Goal: Task Accomplishment & Management: Manage account settings

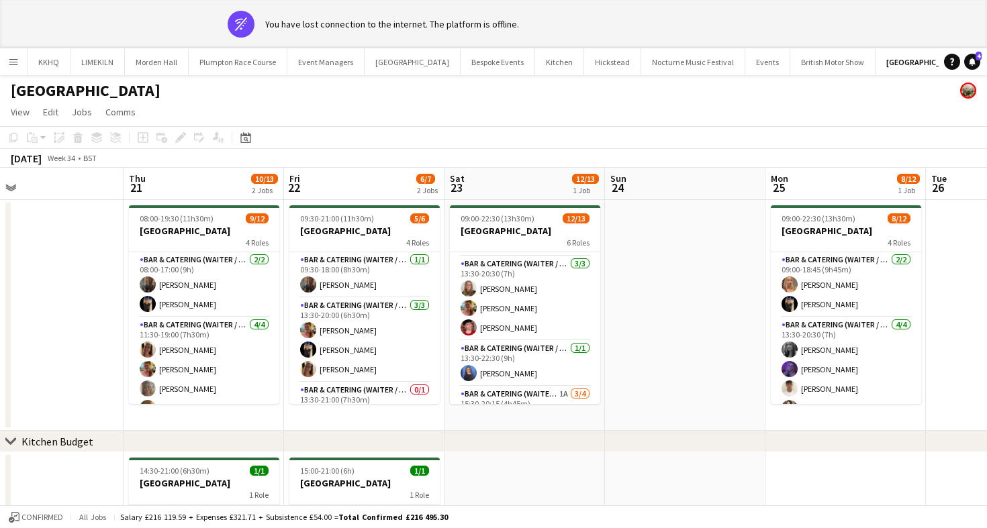
scroll to position [140, 0]
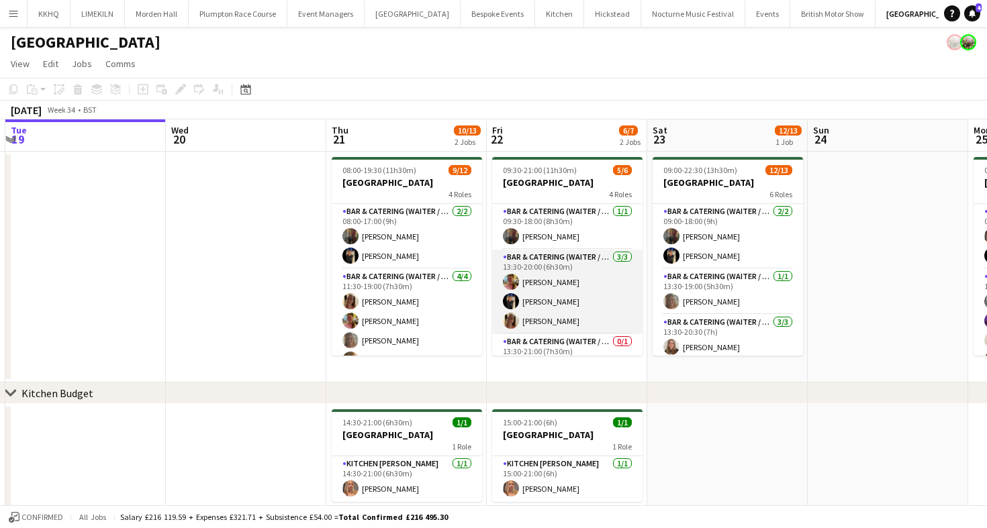
scroll to position [70, 0]
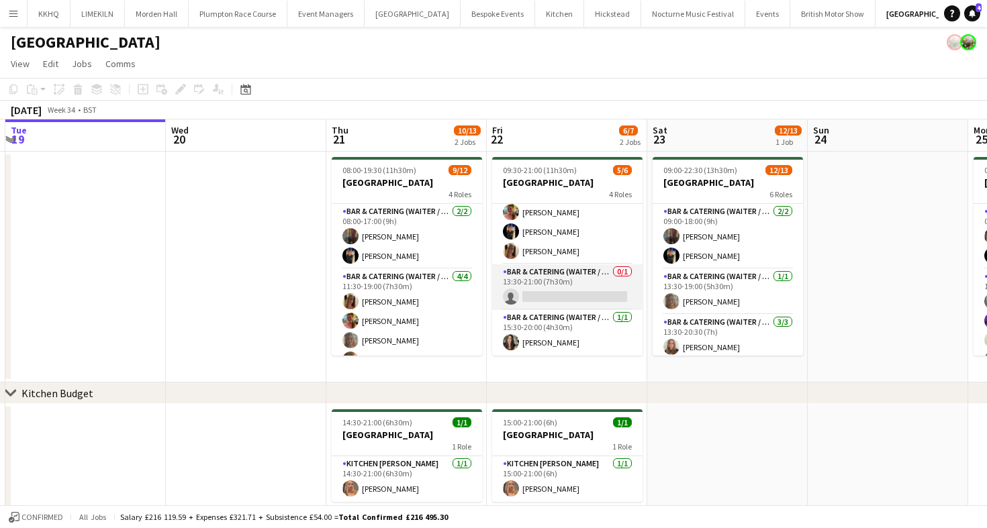
click at [567, 289] on app-card-role "Bar & Catering (Waiter / waitress) 0/1 13:30-21:00 (7h30m) single-neutral-actio…" at bounding box center [567, 288] width 150 height 46
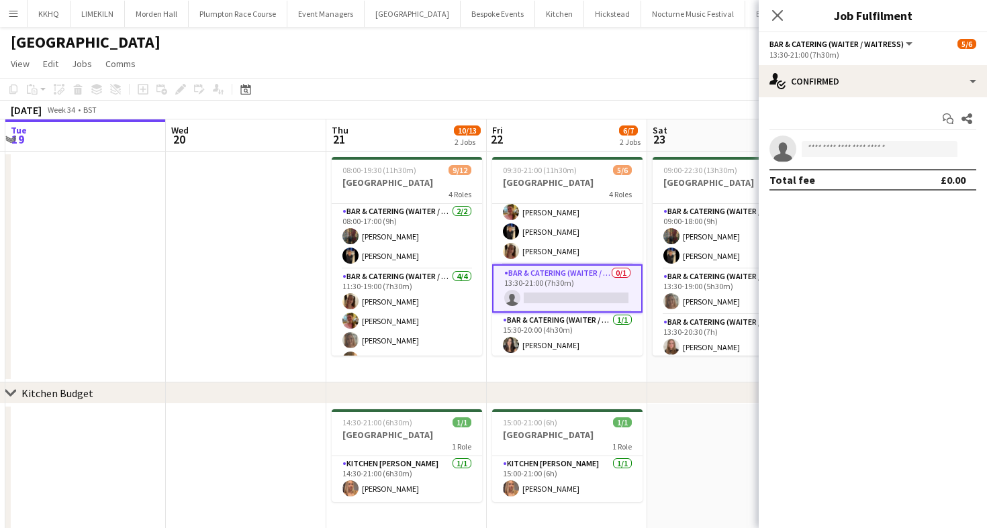
scroll to position [13, 0]
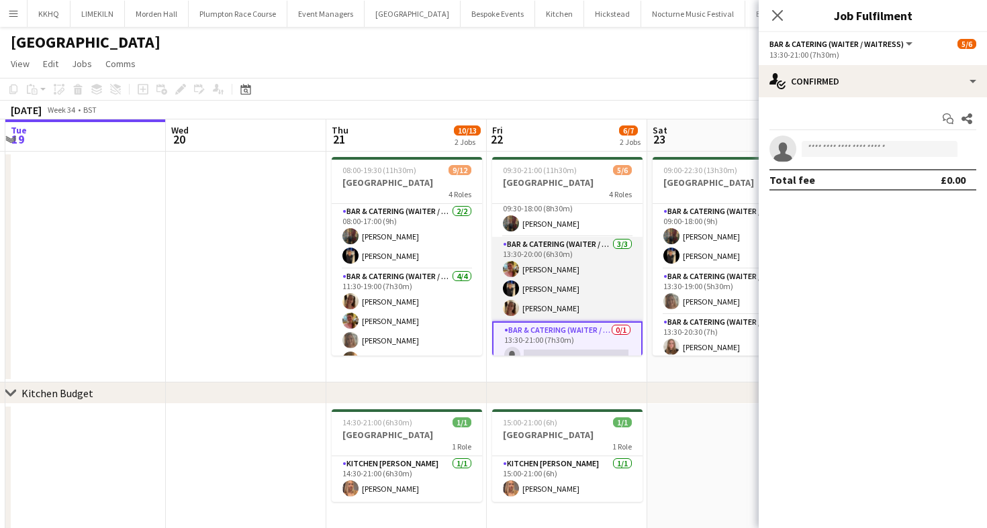
click at [591, 248] on app-card-role "Bar & Catering (Waiter / waitress) 3/3 13:30-20:00 (6h30m) Alexandra Wilshere W…" at bounding box center [567, 279] width 150 height 85
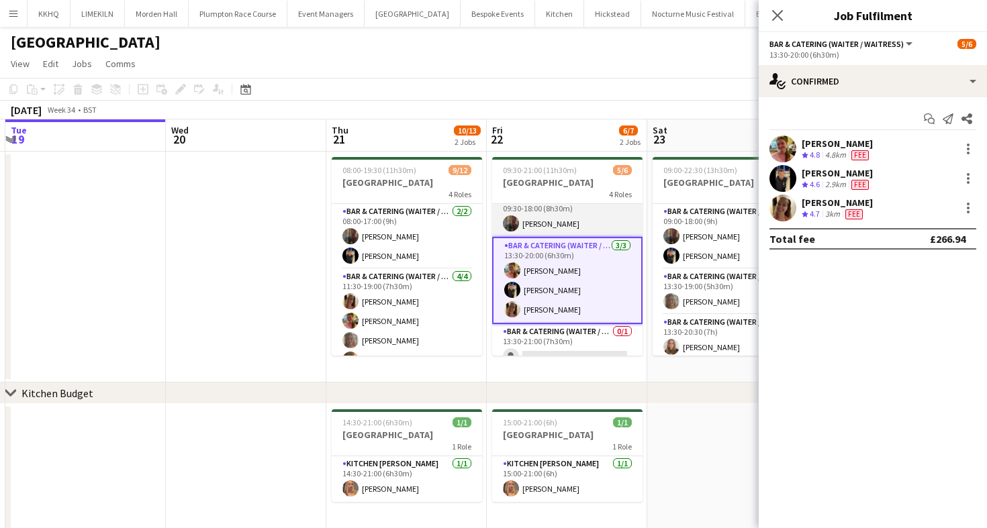
click at [602, 220] on app-card-role "Bar & Catering (Waiter / waitress) 1/1 09:30-18:00 (8h30m) Annabel Perry" at bounding box center [567, 214] width 150 height 46
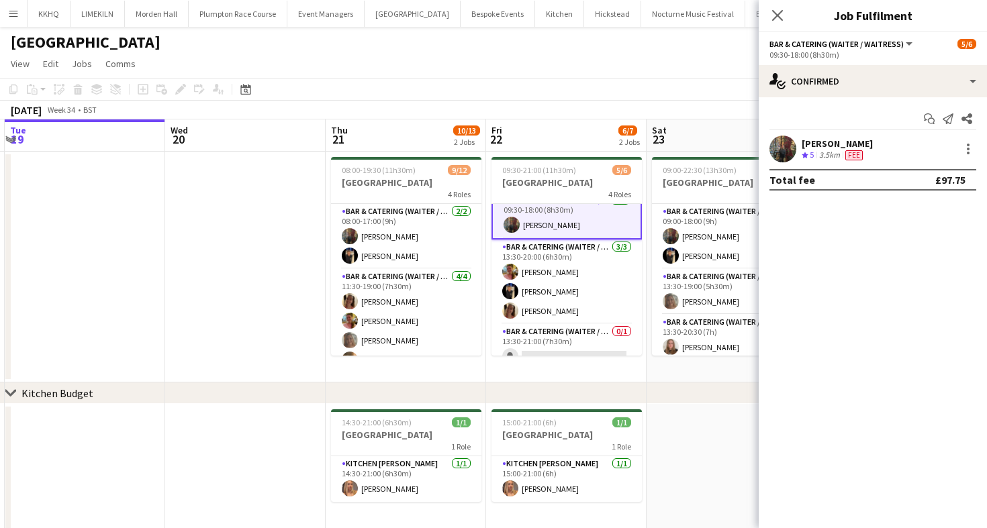
scroll to position [14, 0]
click at [965, 151] on div at bounding box center [968, 149] width 16 height 16
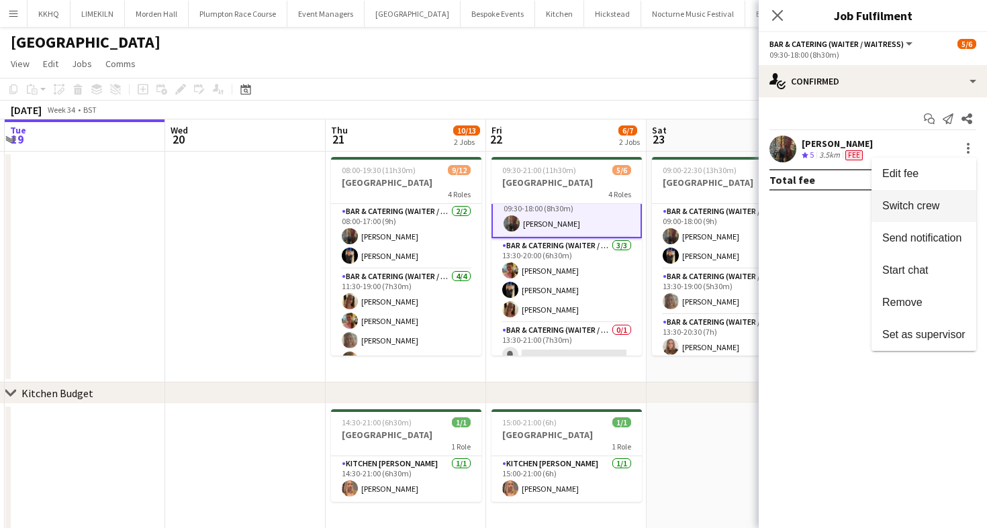
click at [939, 209] on span "Switch crew" at bounding box center [910, 205] width 57 height 11
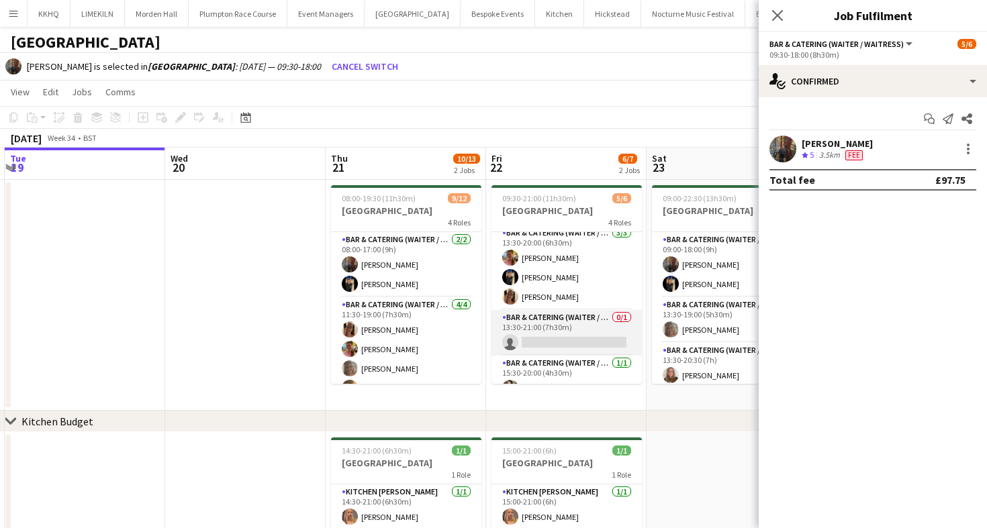
click at [581, 323] on app-card-role "Bar & Catering (Waiter / waitress) 0/1 13:30-21:00 (7h30m) single-neutral-actio…" at bounding box center [566, 333] width 150 height 46
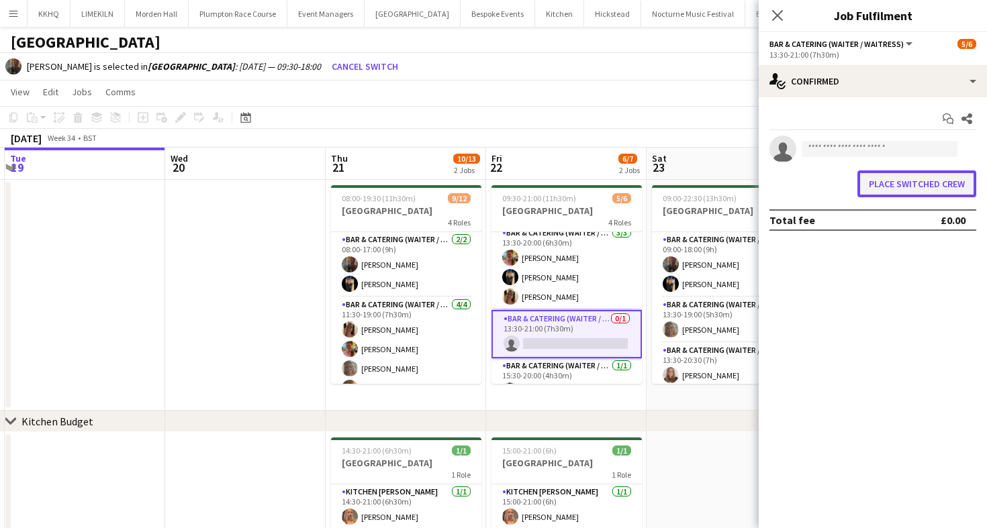
click at [956, 189] on button "Place switched crew" at bounding box center [916, 184] width 119 height 27
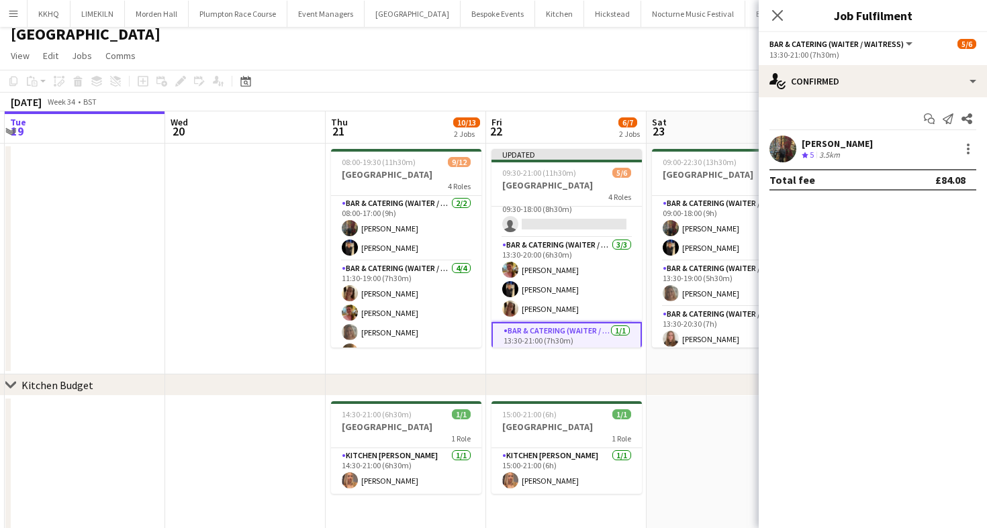
scroll to position [0, 0]
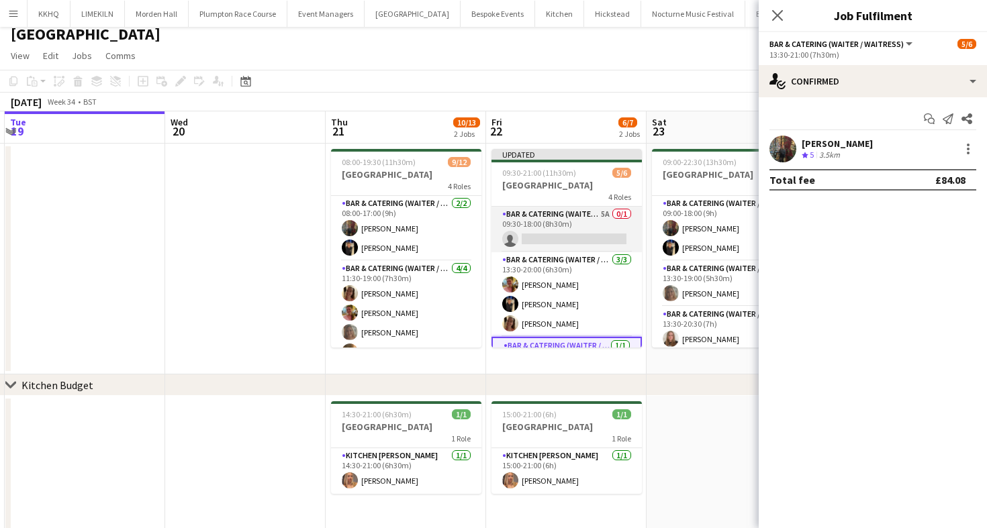
click at [574, 247] on app-card-role "Bar & Catering (Waiter / waitress) 5A 0/1 09:30-18:00 (8h30m) single-neutral-ac…" at bounding box center [566, 230] width 150 height 46
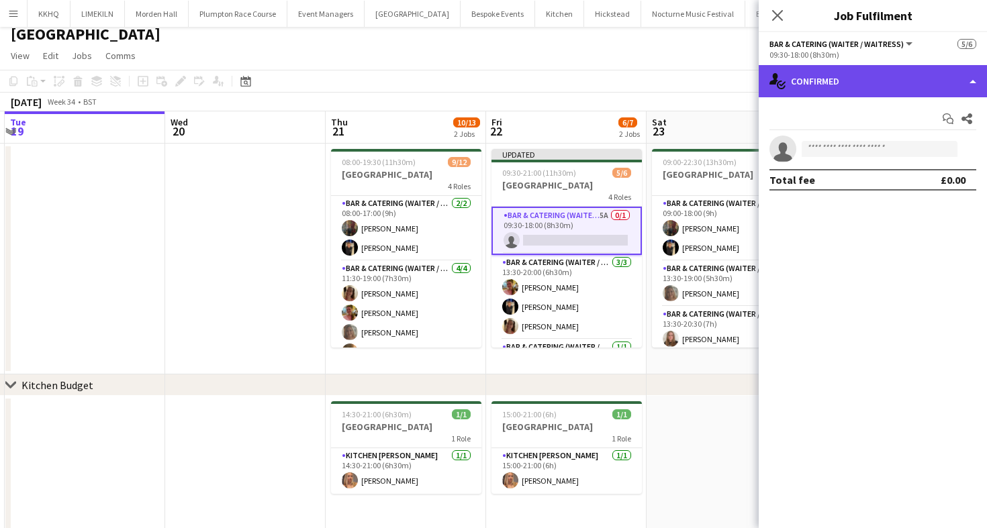
click at [855, 85] on div "single-neutral-actions-check-2 Confirmed" at bounding box center [873, 81] width 228 height 32
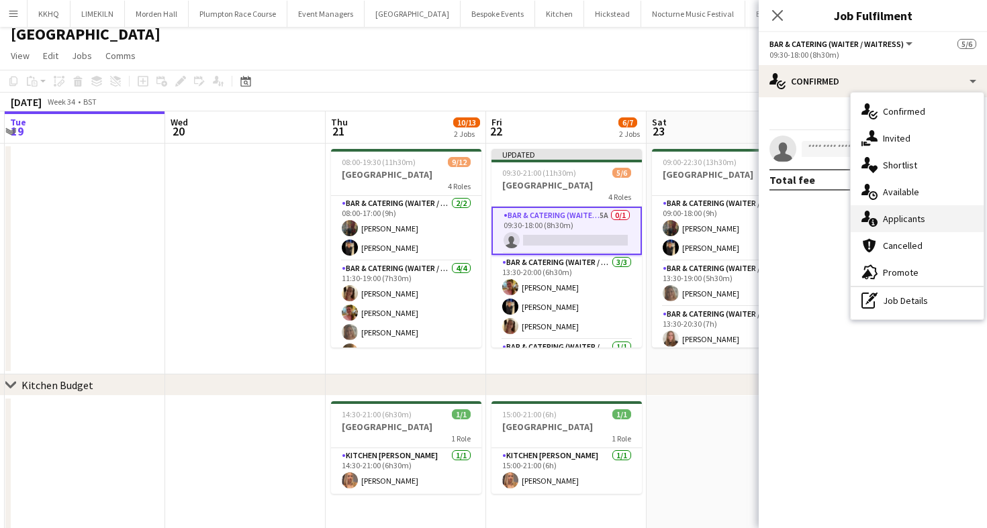
click at [933, 218] on div "single-neutral-actions-information Applicants" at bounding box center [917, 218] width 133 height 27
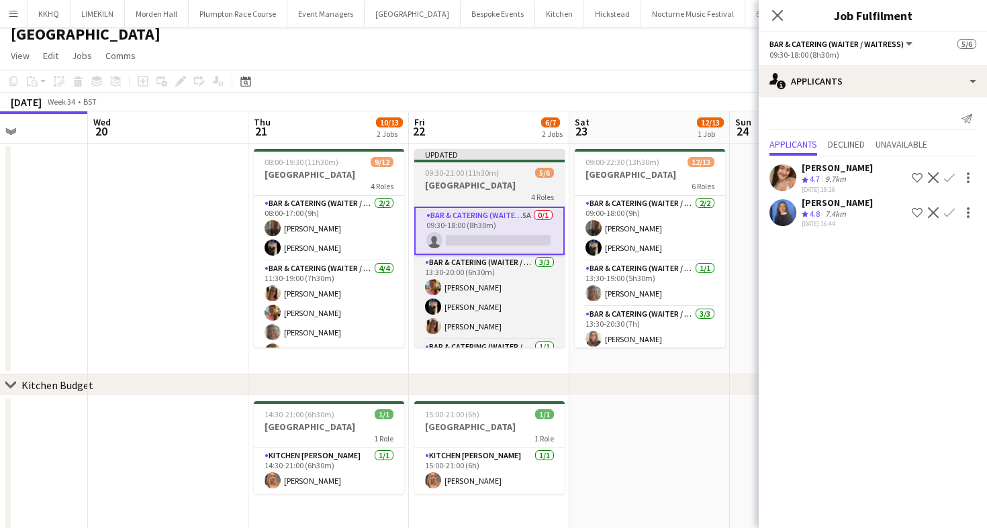
scroll to position [0, 616]
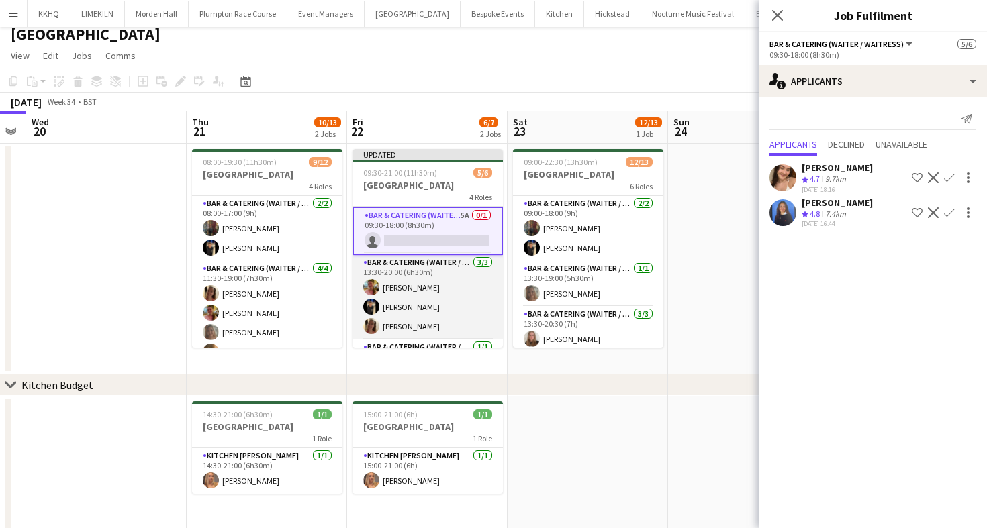
click at [405, 285] on app-card-role "Bar & Catering (Waiter / waitress) 3/3 13:30-20:00 (6h30m) Alexandra Wilshere W…" at bounding box center [427, 297] width 150 height 85
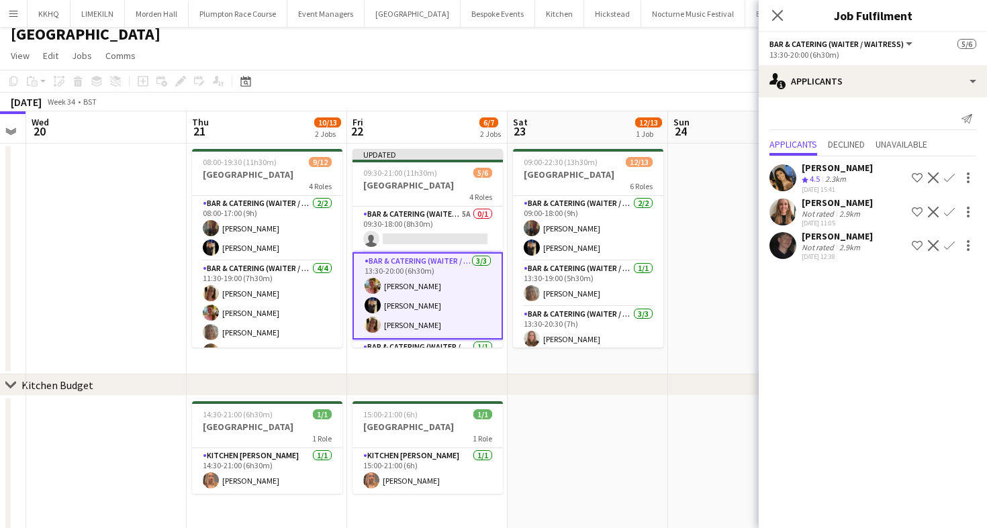
click at [611, 107] on div "August 2025 Week 34 • BST Publish 1 job Revert 1 job" at bounding box center [493, 102] width 987 height 19
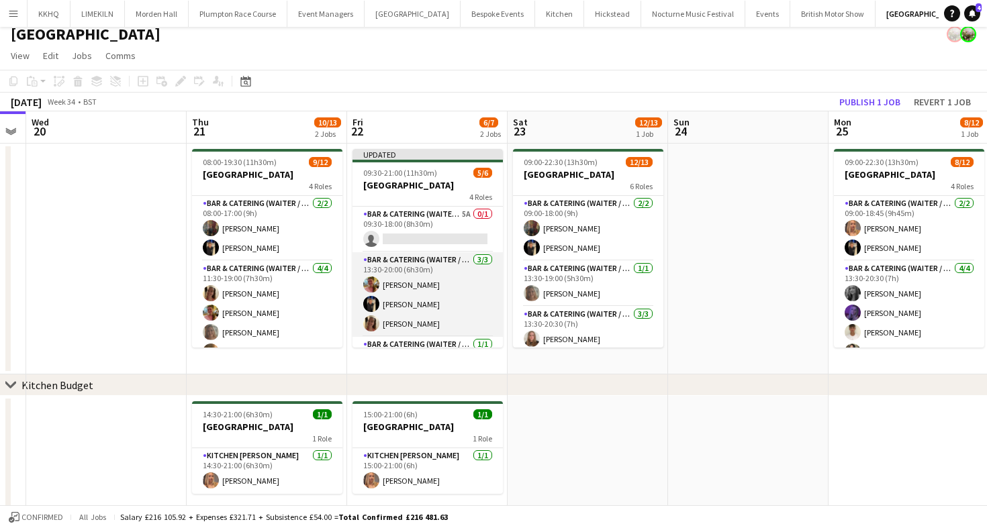
click at [387, 318] on app-card-role "Bar & Catering (Waiter / waitress) 3/3 13:30-20:00 (6h30m) Alexandra Wilshere W…" at bounding box center [427, 294] width 150 height 85
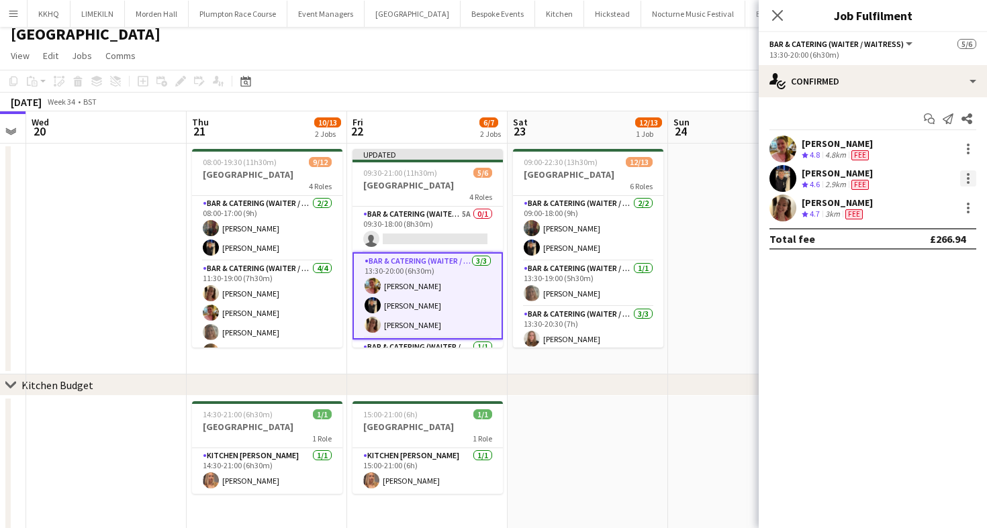
click at [969, 175] on div at bounding box center [968, 174] width 3 height 3
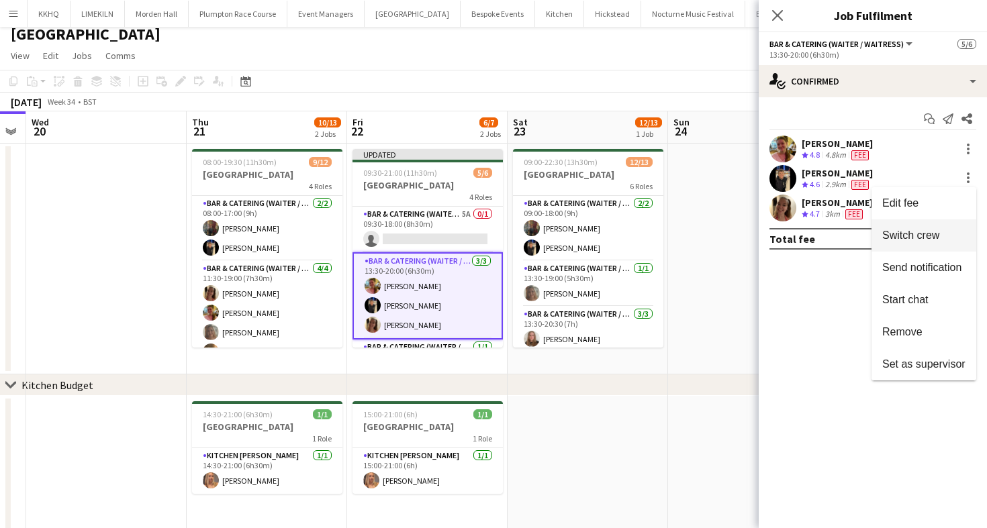
click at [924, 242] on span "Switch crew" at bounding box center [923, 236] width 83 height 12
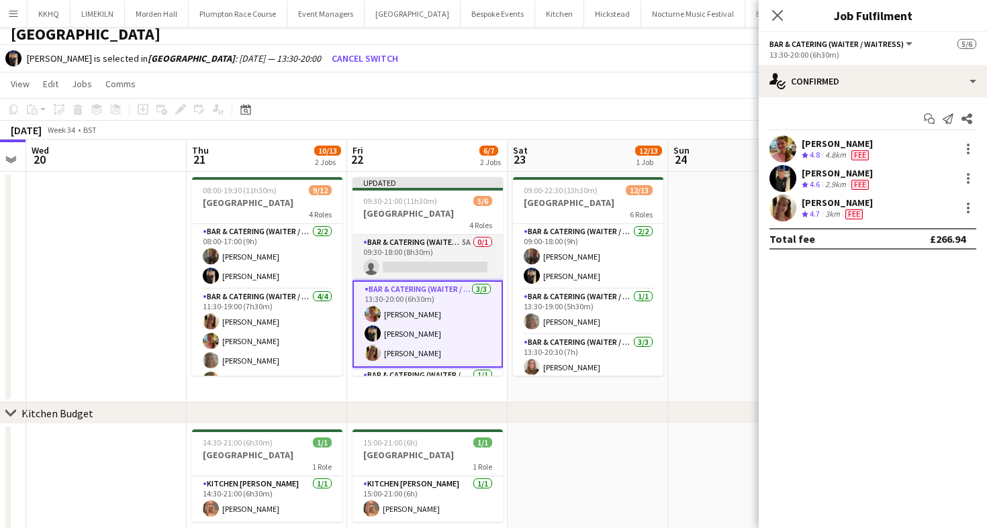
click at [453, 254] on app-card-role "Bar & Catering (Waiter / waitress) 5A 0/1 09:30-18:00 (8h30m) single-neutral-ac…" at bounding box center [427, 258] width 150 height 46
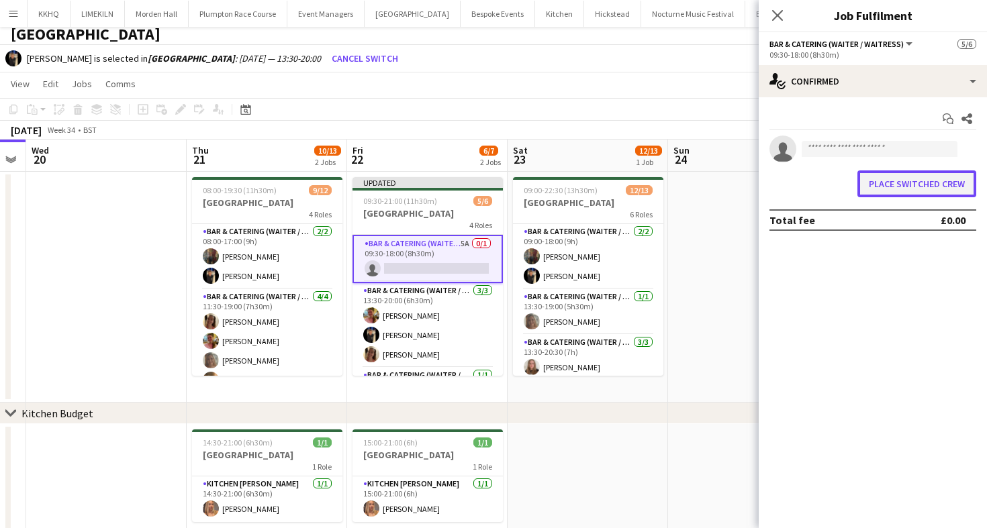
click at [939, 187] on button "Place switched crew" at bounding box center [916, 184] width 119 height 27
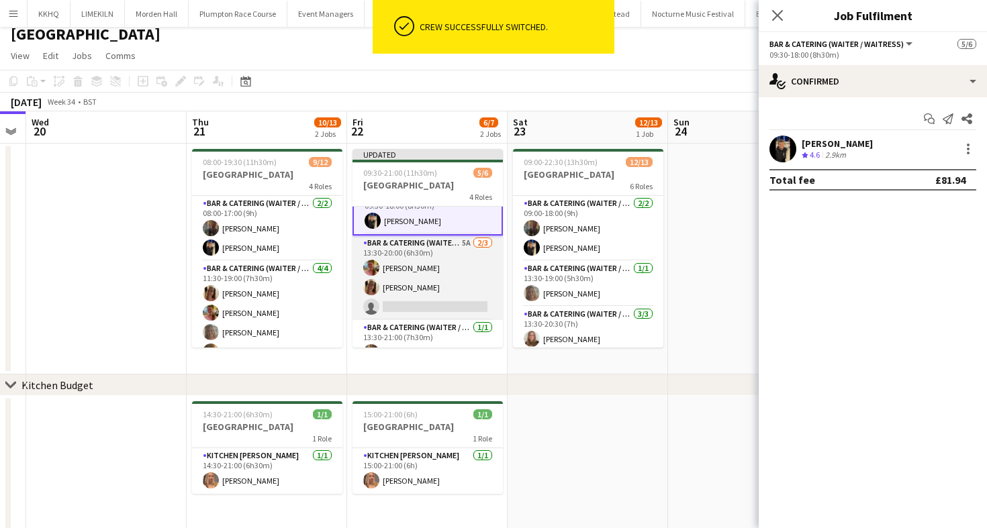
scroll to position [0, 0]
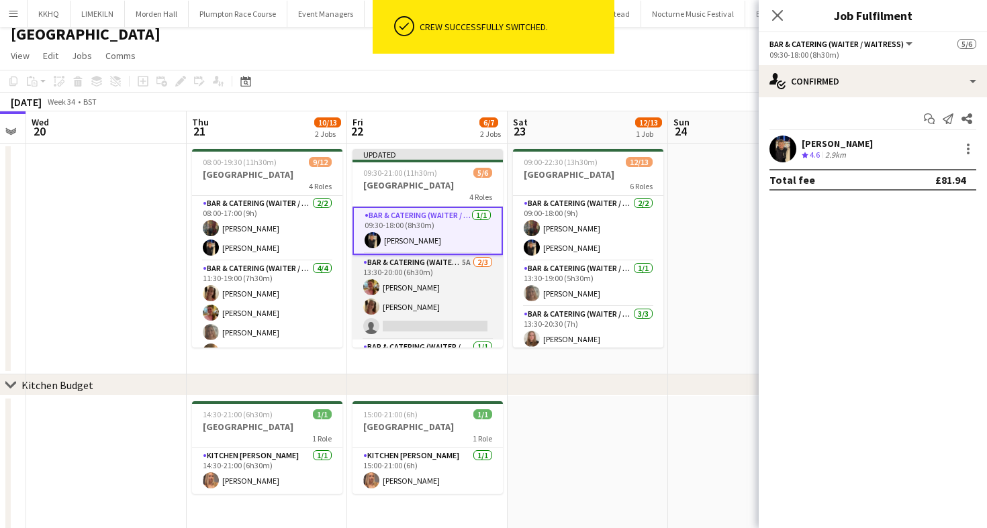
click at [412, 291] on app-card-role "Bar & Catering (Waiter / waitress) 5A 2/3 13:30-20:00 (6h30m) Alexandra Wilsher…" at bounding box center [427, 297] width 150 height 85
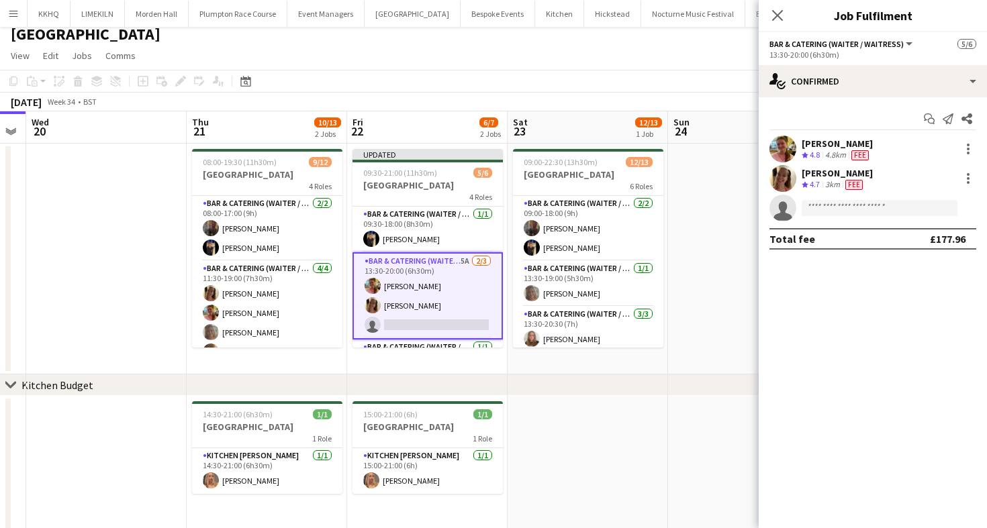
click at [854, 61] on app-options-switcher "Bar & Catering (Waiter / waitress) All roles Bar & Catering (Waiter / waitress)…" at bounding box center [873, 48] width 228 height 33
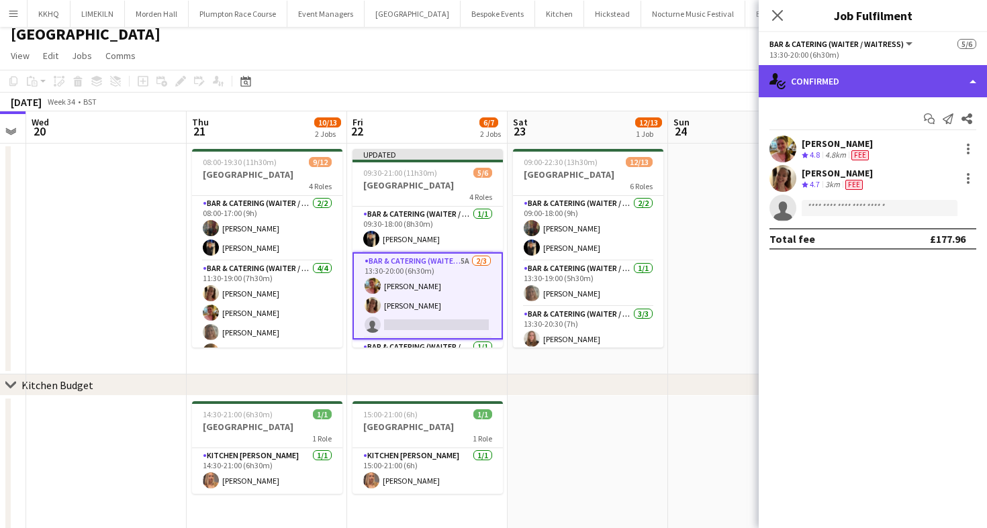
click at [850, 73] on div "single-neutral-actions-check-2 Confirmed" at bounding box center [873, 81] width 228 height 32
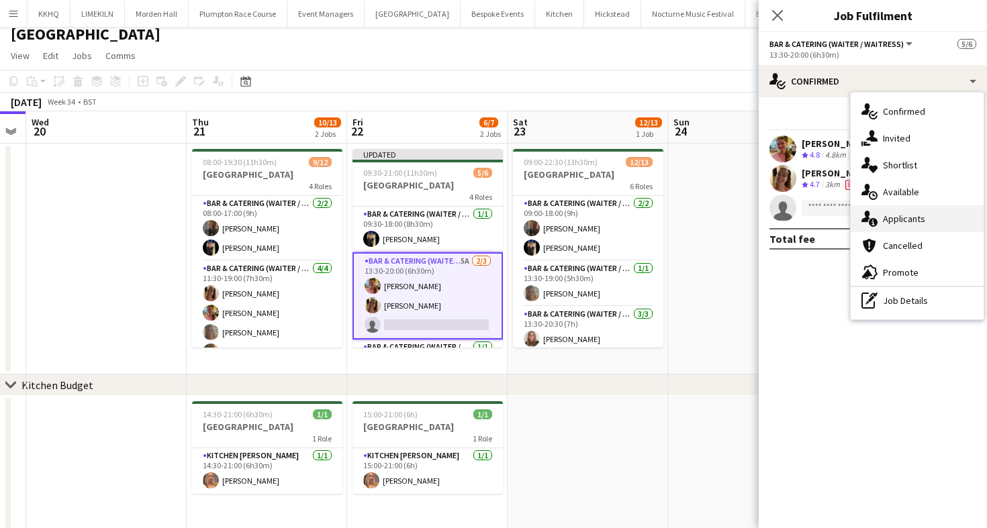
click at [917, 212] on div "single-neutral-actions-information Applicants" at bounding box center [917, 218] width 133 height 27
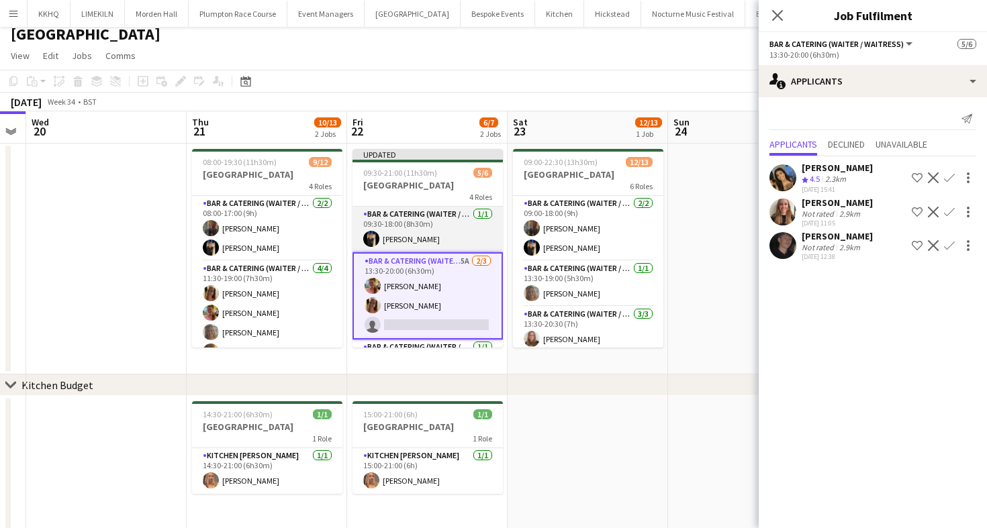
click at [394, 214] on app-card-role "Bar & Catering (Waiter / waitress) 1/1 09:30-18:00 (8h30m) Wian Van der Merwe" at bounding box center [427, 230] width 150 height 46
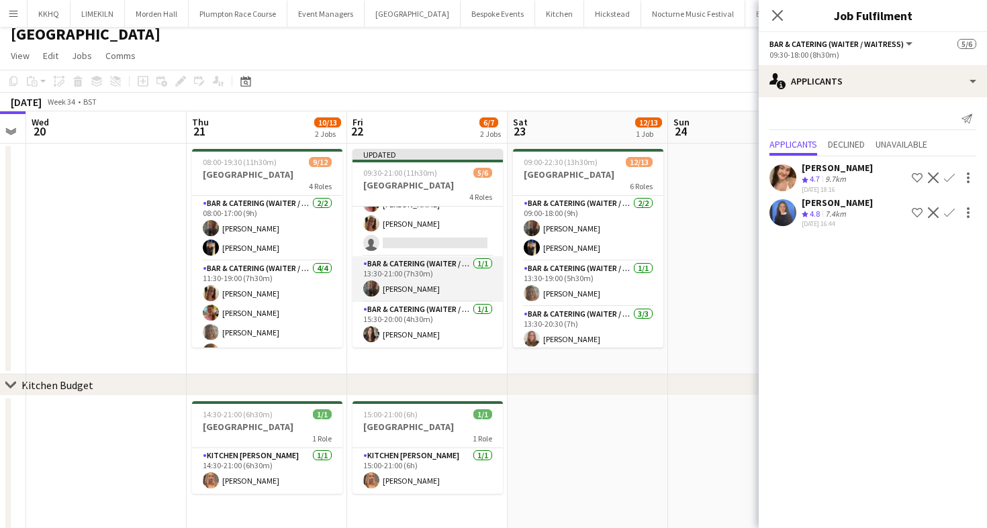
scroll to position [0, 616]
click at [434, 297] on app-card-role "Bar & Catering (Waiter / waitress) 1/1 13:30-21:00 (7h30m) Annabel Perry" at bounding box center [427, 279] width 150 height 46
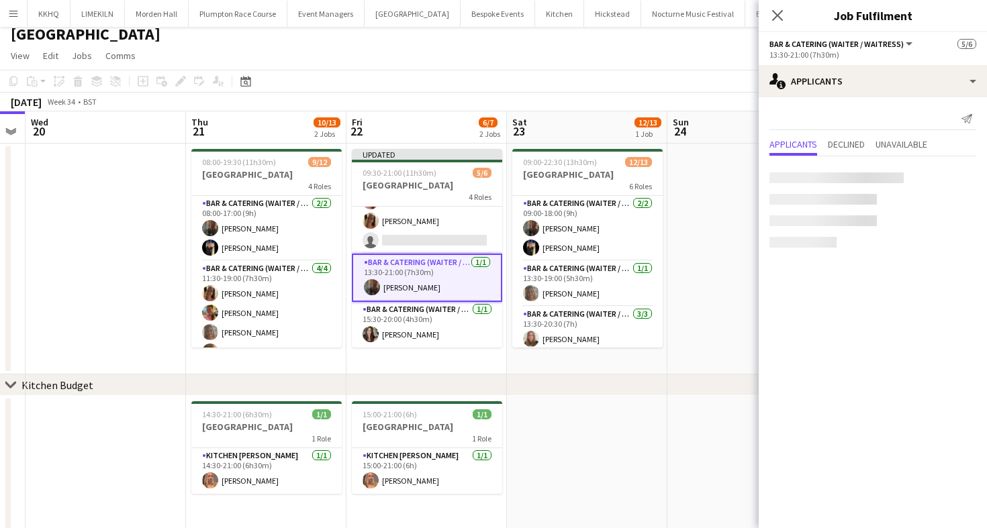
scroll to position [81, 0]
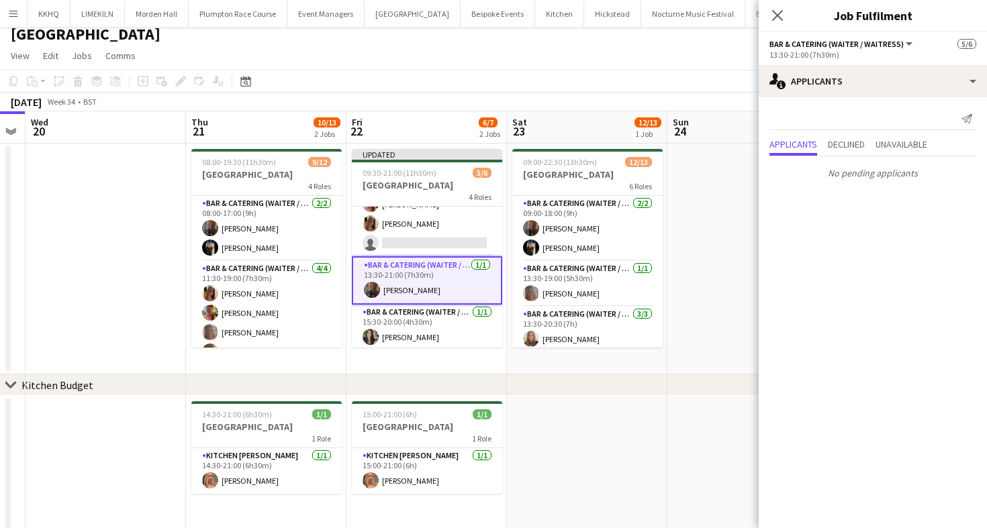
click at [430, 277] on app-card-role "Bar & Catering (Waiter / waitress) 1/1 13:30-21:00 (7h30m) Annabel Perry" at bounding box center [427, 280] width 150 height 48
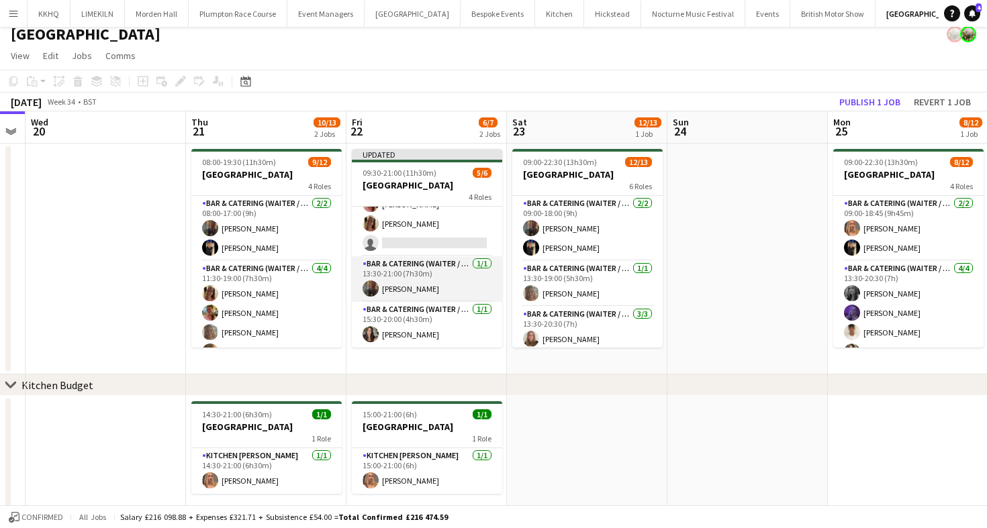
click at [420, 285] on app-card-role "Bar & Catering (Waiter / waitress) 1/1 13:30-21:00 (7h30m) Annabel Perry" at bounding box center [427, 279] width 150 height 46
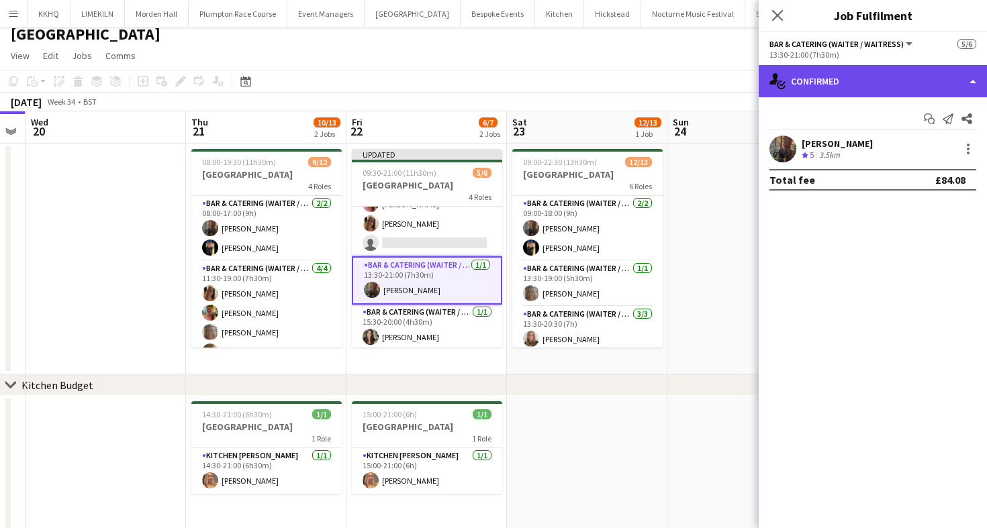
click at [806, 82] on div "single-neutral-actions-check-2 Confirmed" at bounding box center [873, 81] width 228 height 32
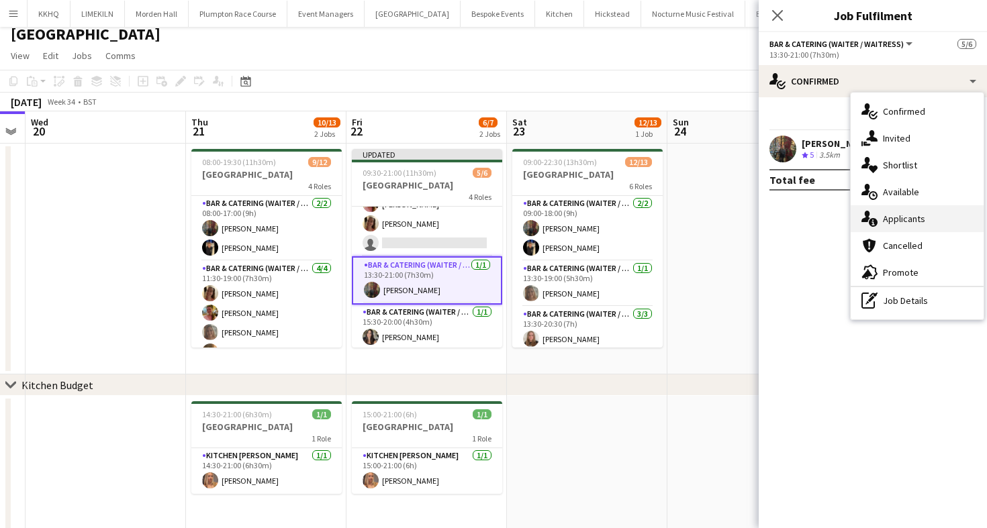
click at [910, 220] on div "single-neutral-actions-information Applicants" at bounding box center [917, 218] width 133 height 27
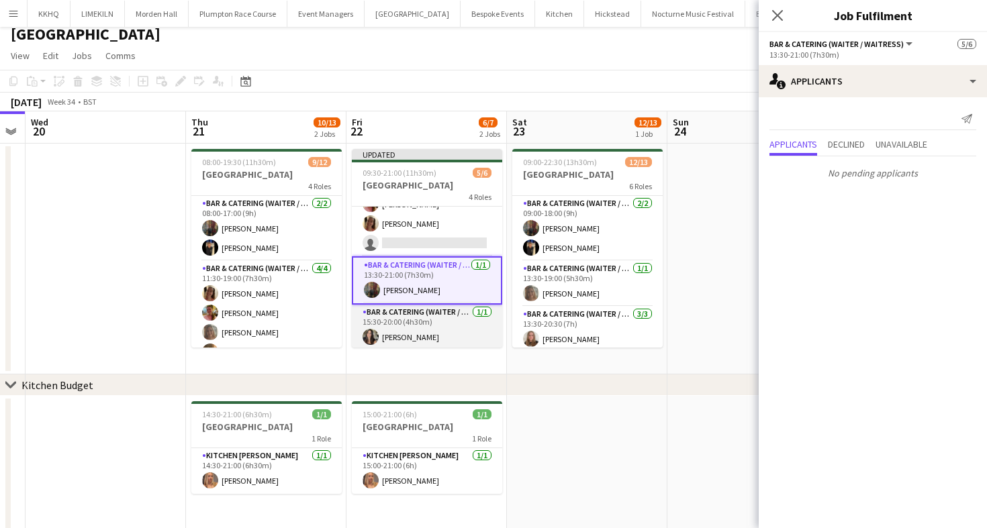
click at [465, 341] on app-card-role "Bar & Catering (Waiter / waitress) 1/1 15:30-20:00 (4h30m) Sara Perotti" at bounding box center [427, 328] width 150 height 46
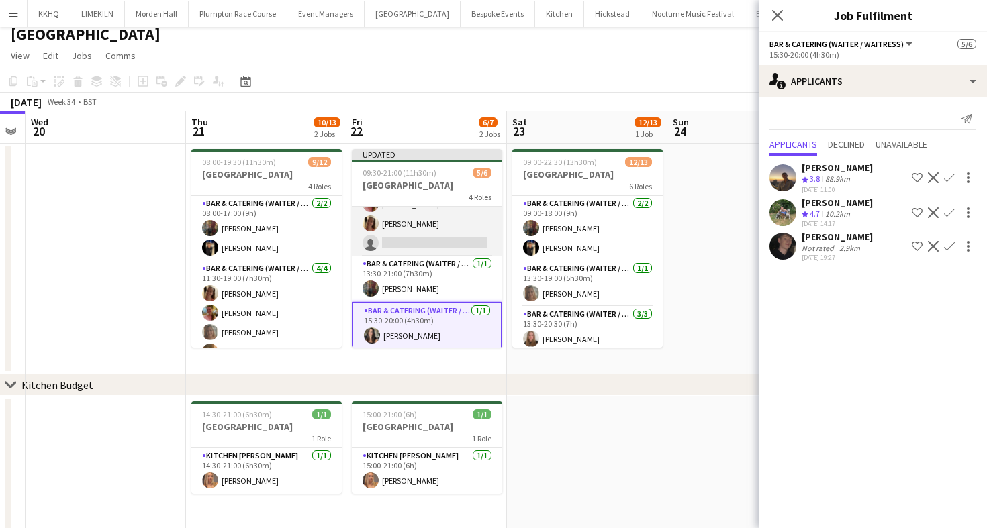
click at [430, 238] on app-card-role "Bar & Catering (Waiter / waitress) 5A 2/3 13:30-20:00 (6h30m) Alexandra Wilsher…" at bounding box center [427, 214] width 150 height 85
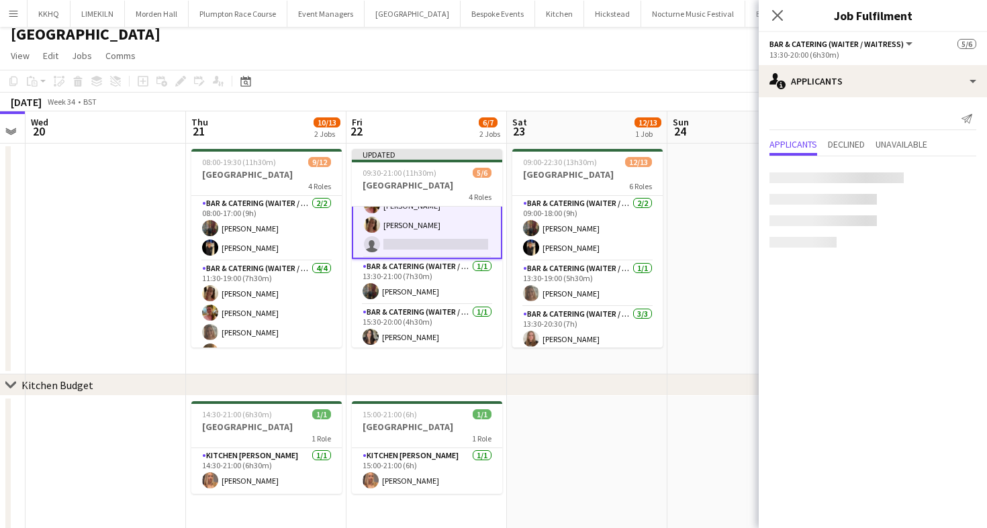
scroll to position [82, 0]
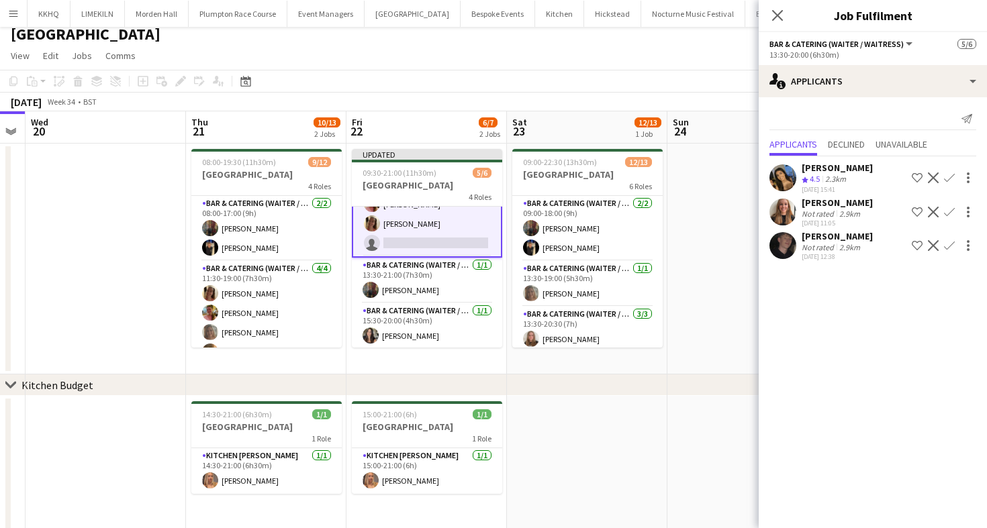
click at [607, 75] on app-toolbar "Copy Paste Paste Command V Paste with crew Command Shift V Paste linked Job [GE…" at bounding box center [493, 81] width 987 height 23
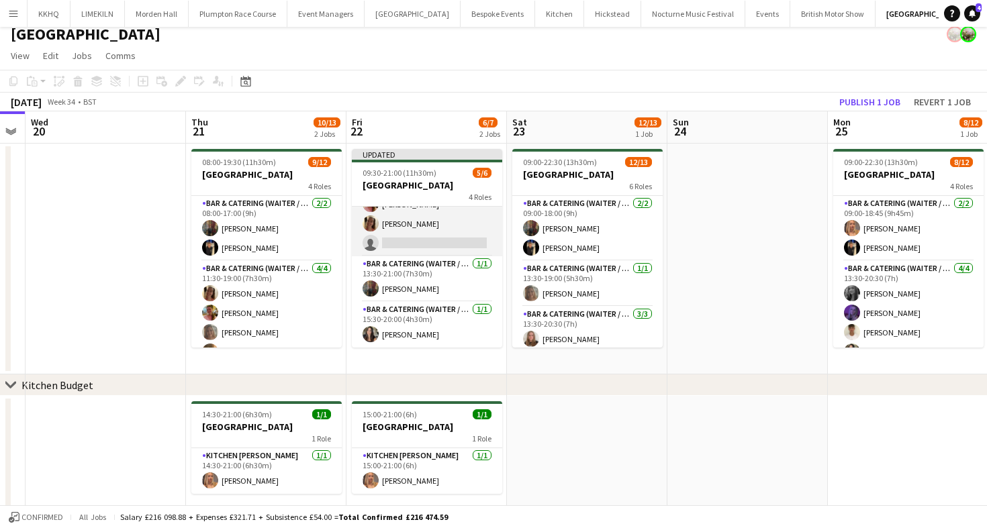
click at [446, 218] on app-card-role "Bar & Catering (Waiter / waitress) 5A 2/3 13:30-20:00 (6h30m) Alexandra Wilsher…" at bounding box center [427, 214] width 150 height 85
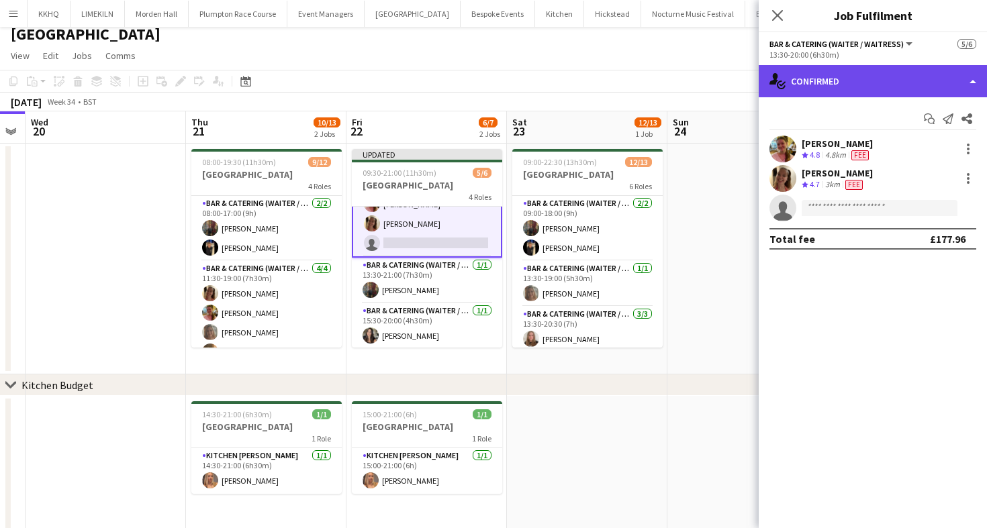
click at [843, 86] on div "single-neutral-actions-check-2 Confirmed" at bounding box center [873, 81] width 228 height 32
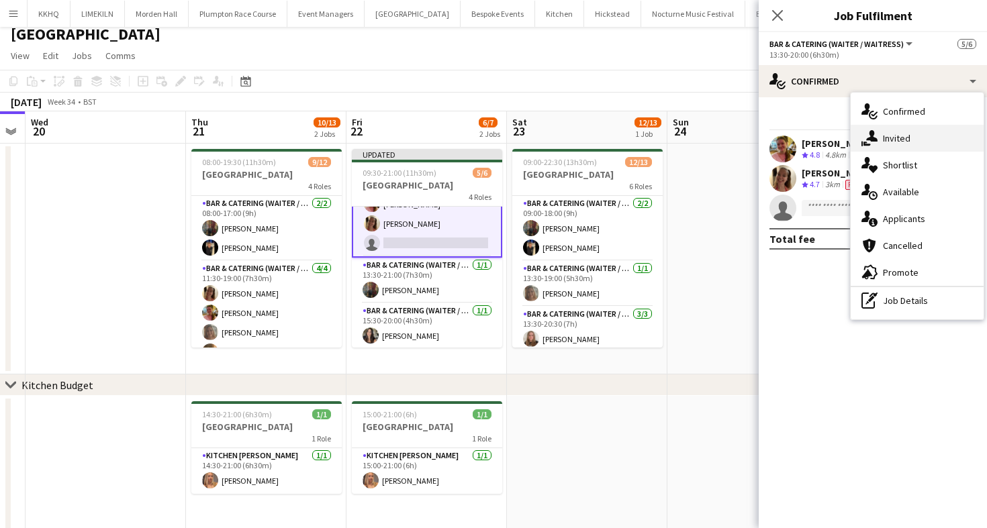
click at [929, 140] on div "single-neutral-actions-share-1 Invited" at bounding box center [917, 138] width 133 height 27
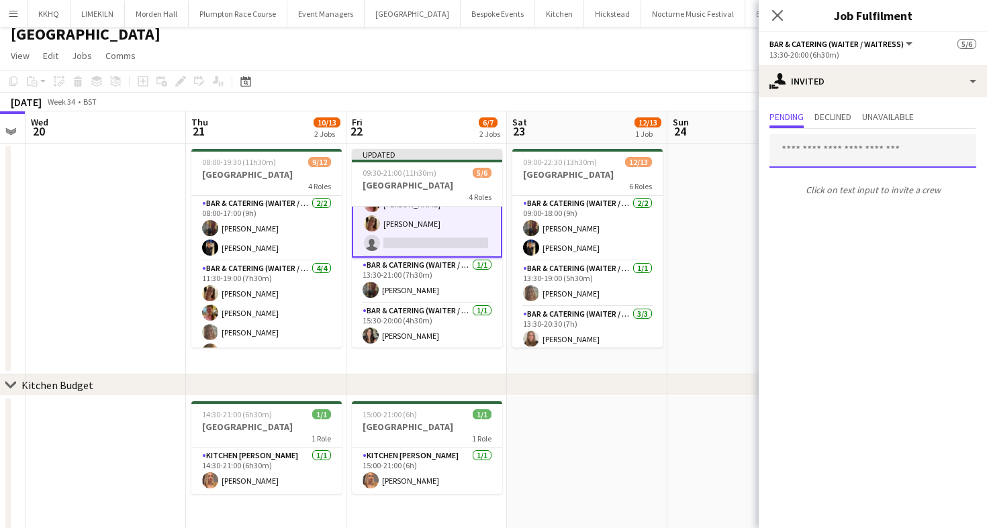
click at [929, 140] on input "text" at bounding box center [872, 151] width 207 height 34
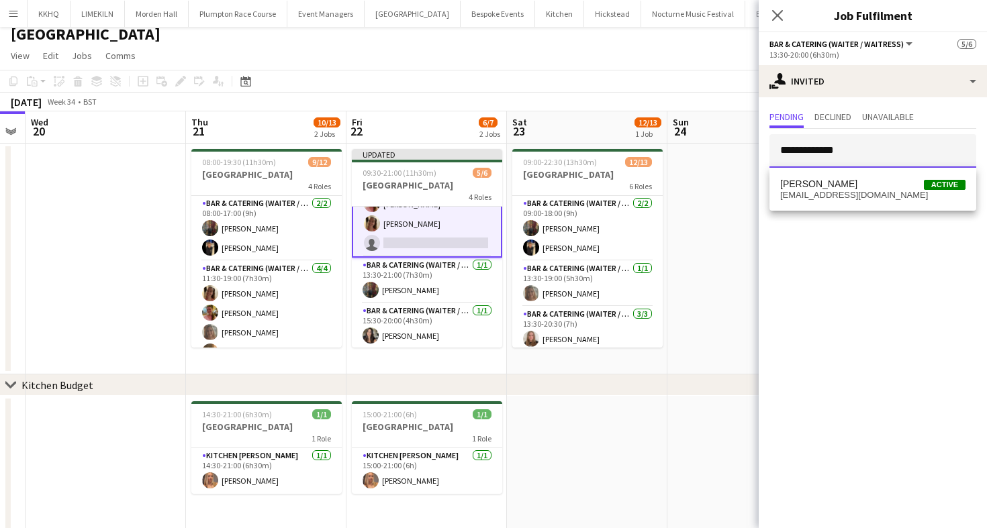
type input "**********"
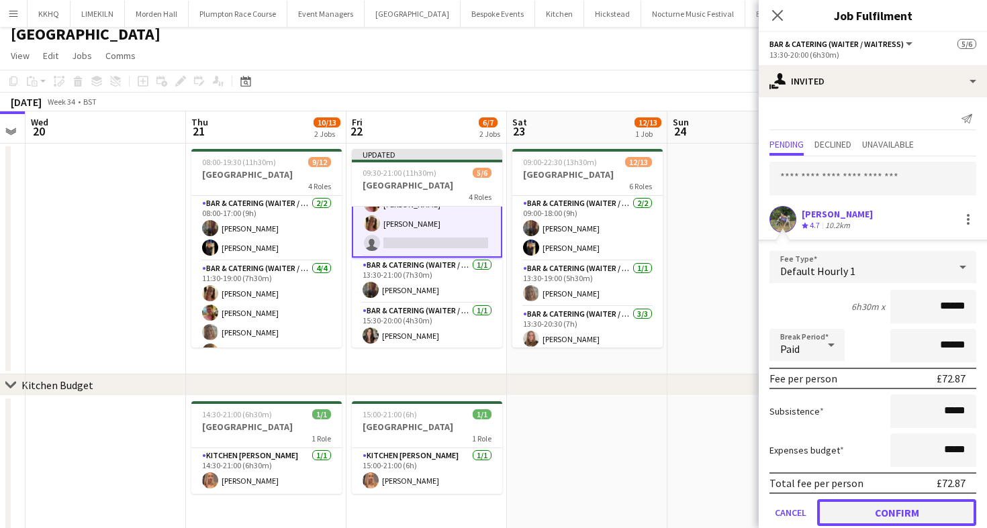
click at [869, 518] on button "Confirm" at bounding box center [896, 512] width 159 height 27
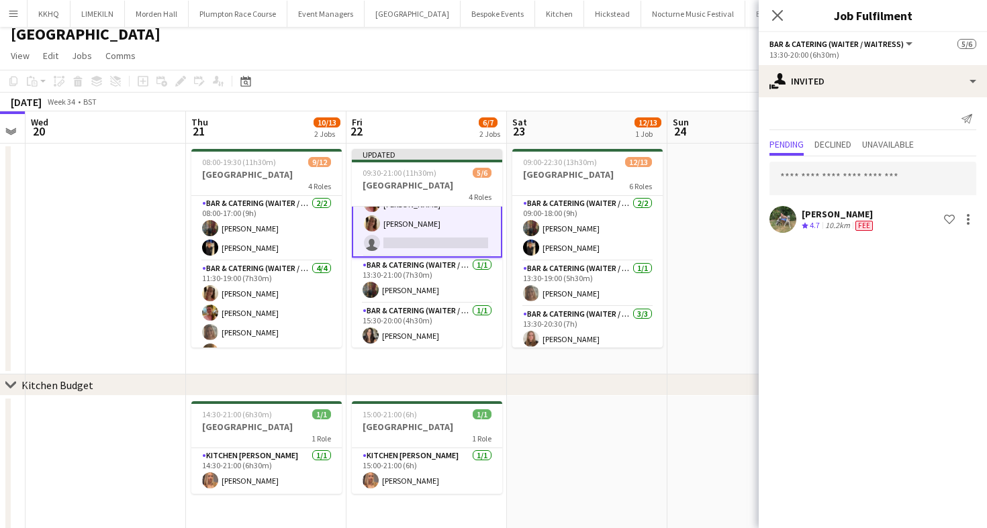
click at [658, 71] on app-toolbar "Copy Paste Paste Command V Paste with crew Command Shift V Paste linked Job [GE…" at bounding box center [493, 81] width 987 height 23
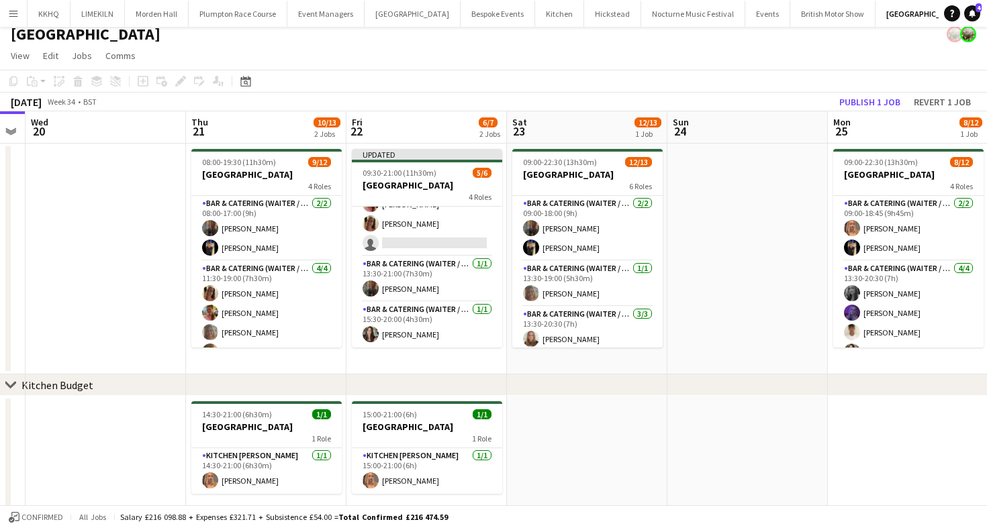
scroll to position [81, 0]
click at [879, 101] on button "Publish 1 job" at bounding box center [870, 101] width 72 height 17
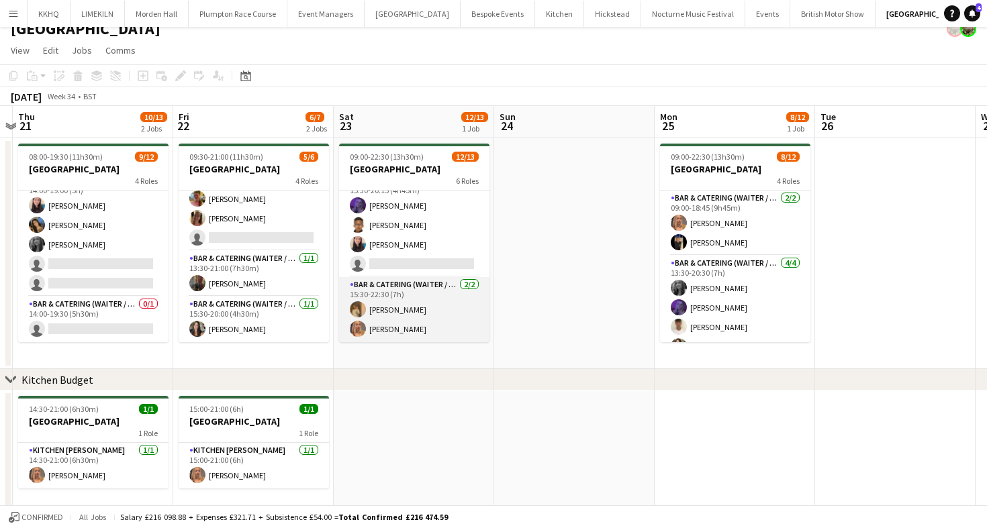
scroll to position [0, 0]
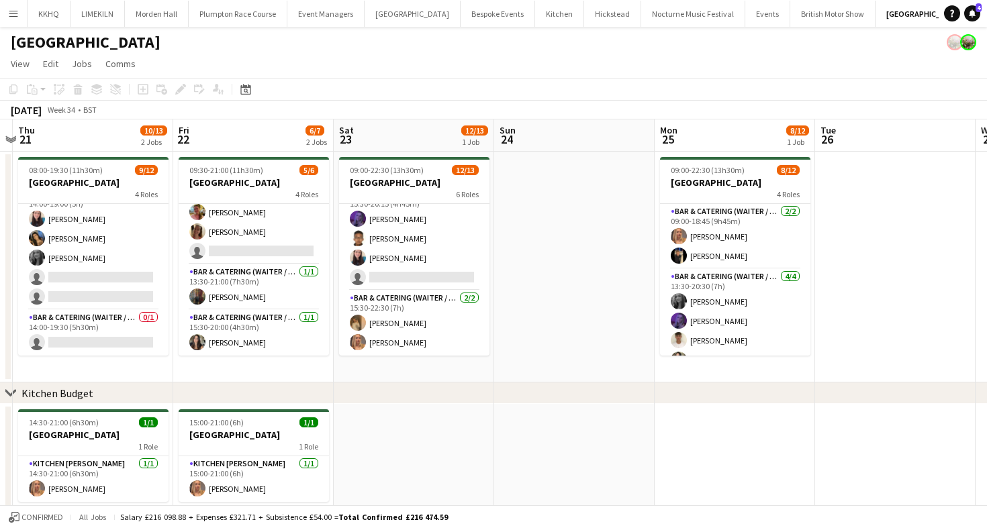
click at [425, 246] on app-card-role "Bar & Catering (Waiter / waitress) 1A 3/4 15:30-20:15 (4h45m) Layla Ozcan Danie…" at bounding box center [414, 239] width 150 height 104
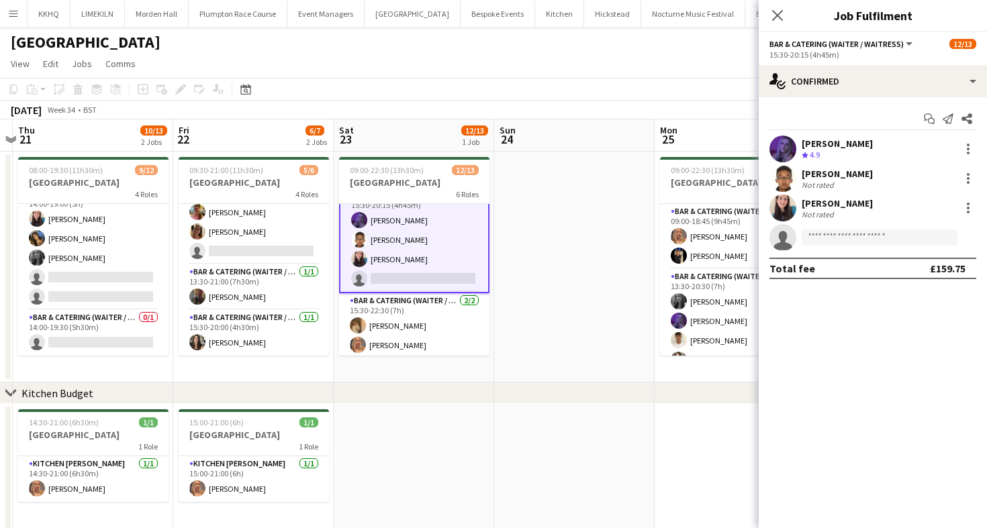
scroll to position [260, 0]
click at [804, 54] on div "15:30-20:15 (4h45m)" at bounding box center [872, 55] width 207 height 10
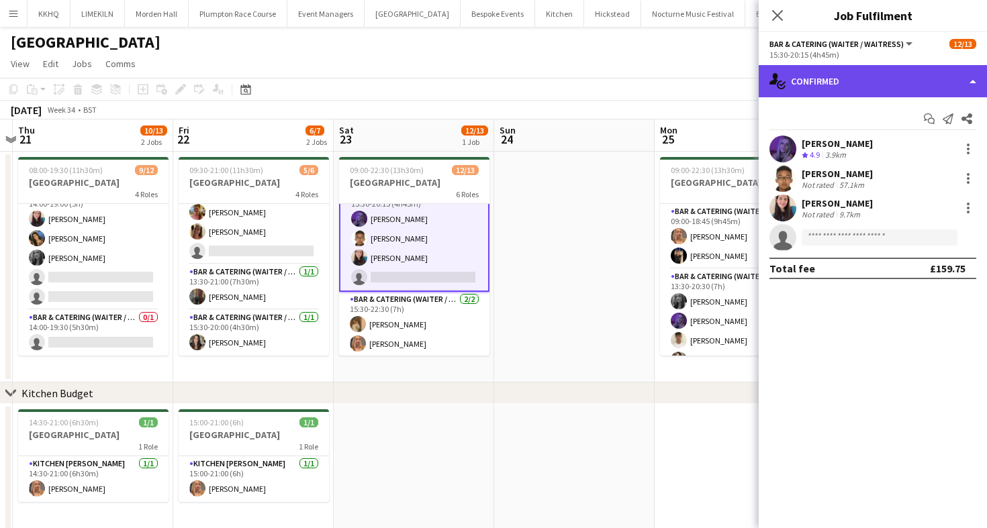
click at [804, 81] on div "single-neutral-actions-check-2 Confirmed" at bounding box center [873, 81] width 228 height 32
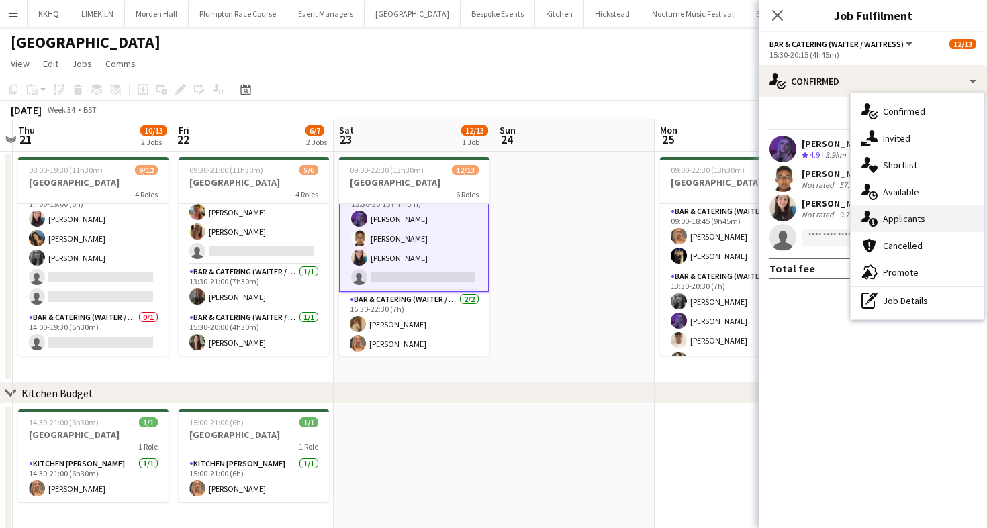
click at [918, 216] on div "single-neutral-actions-information Applicants" at bounding box center [917, 218] width 133 height 27
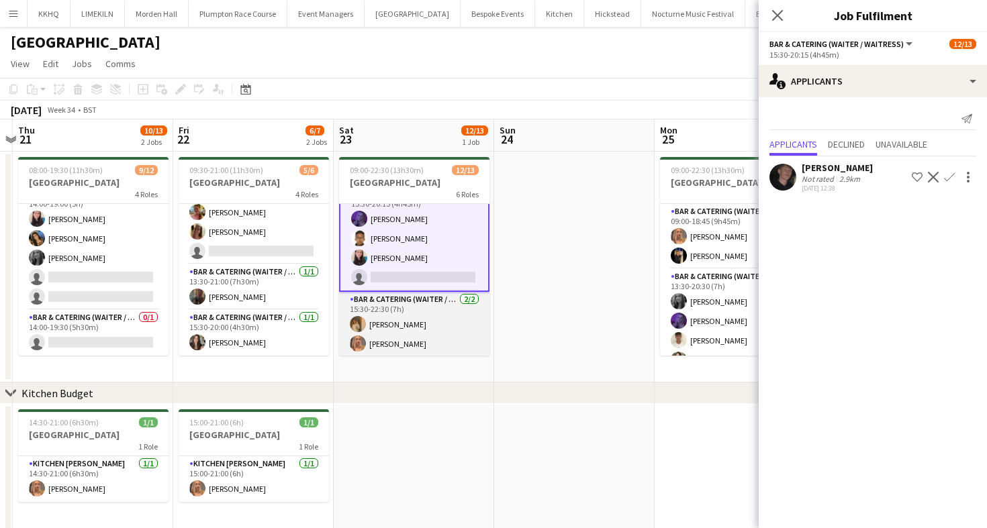
click at [444, 323] on app-card-role "Bar & Catering (Waiter / waitress) 2/2 15:30-22:30 (7h) Lauren Dunstone Beatric…" at bounding box center [414, 324] width 150 height 65
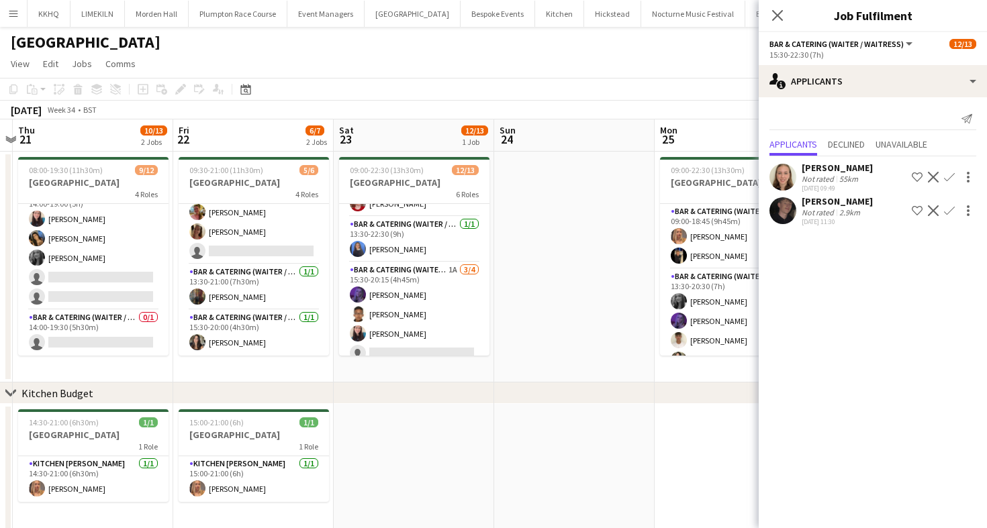
scroll to position [103, 0]
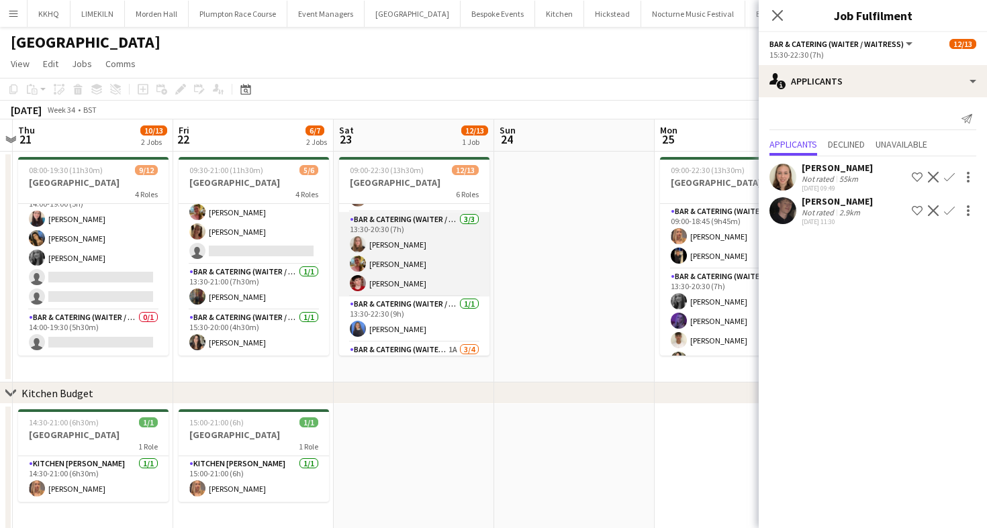
click at [412, 236] on app-card-role "Bar & Catering (Waiter / waitress) 3/3 13:30-20:30 (7h) Daisy Shaw Alexandra Wi…" at bounding box center [414, 254] width 150 height 85
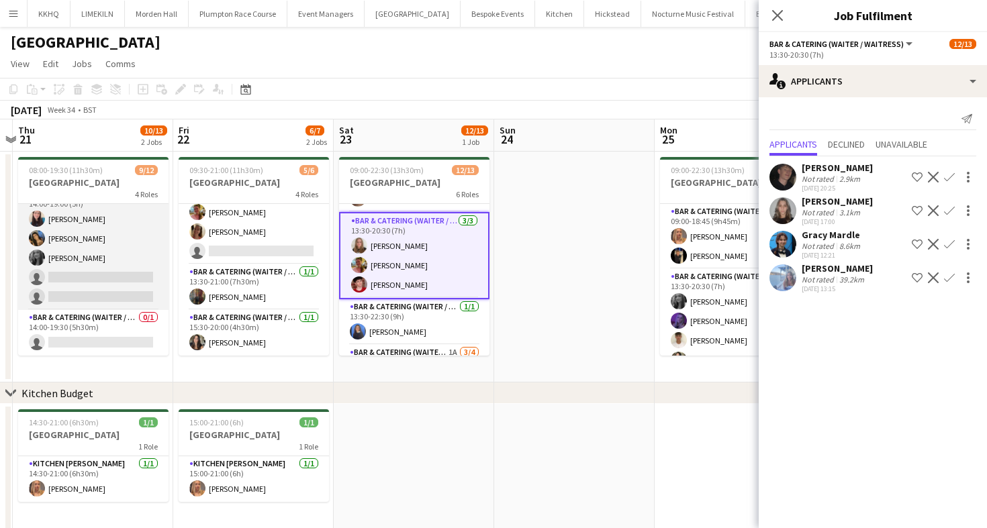
click at [115, 285] on app-card-role "Bar & Catering (Waiter / waitress) 2I 3/5 14:00-19:00 (5h) Heidi Croucher Alish…" at bounding box center [93, 249] width 150 height 124
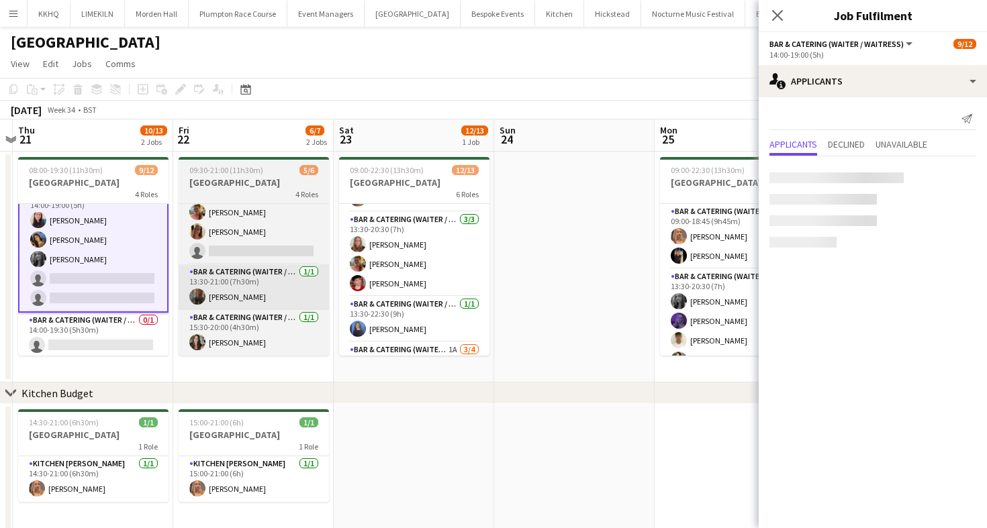
scroll to position [188, 0]
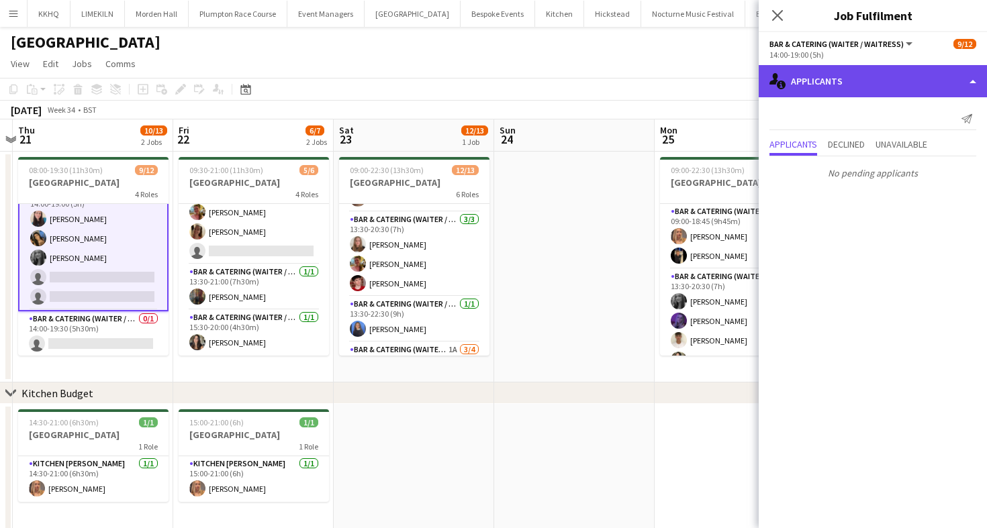
click at [873, 81] on div "single-neutral-actions-information Applicants" at bounding box center [873, 81] width 228 height 32
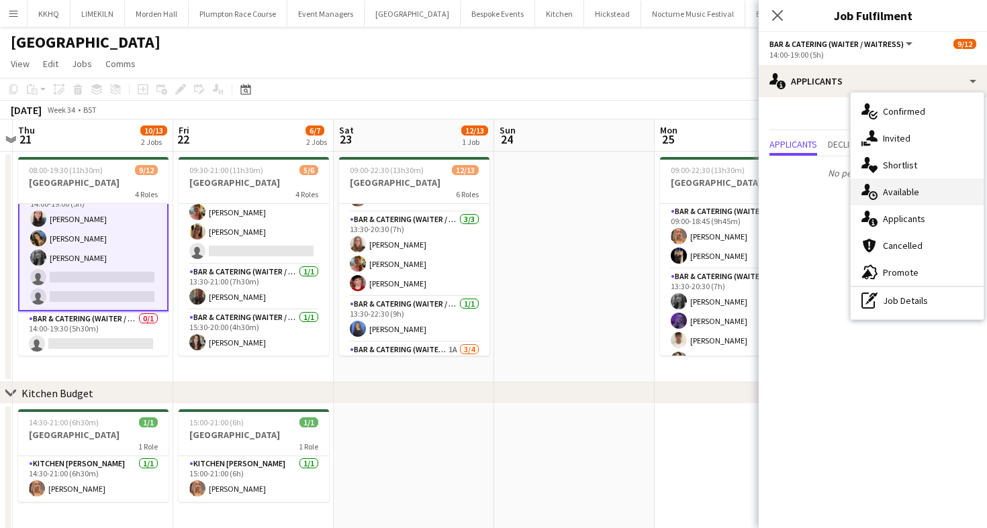
click at [920, 197] on div "single-neutral-actions-upload Available" at bounding box center [917, 192] width 133 height 27
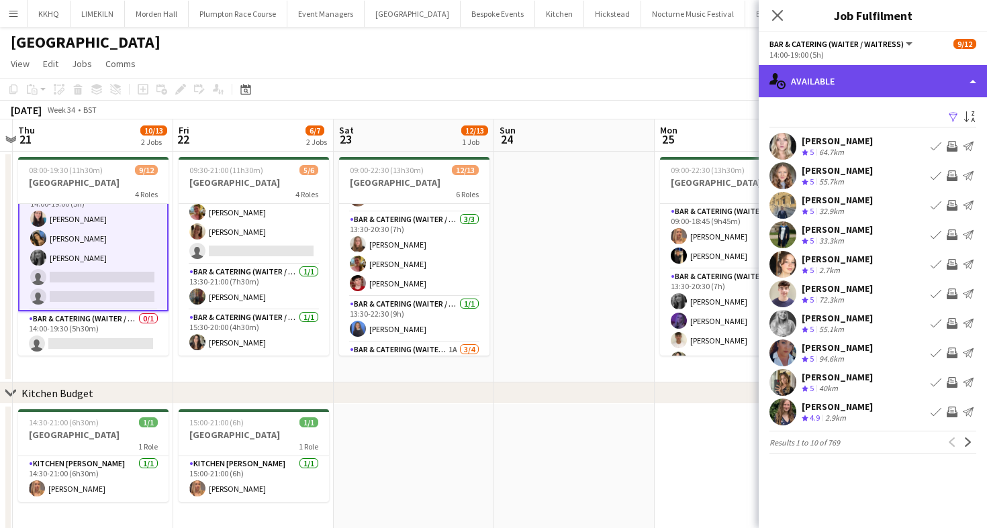
click at [814, 85] on div "single-neutral-actions-upload Available" at bounding box center [873, 81] width 228 height 32
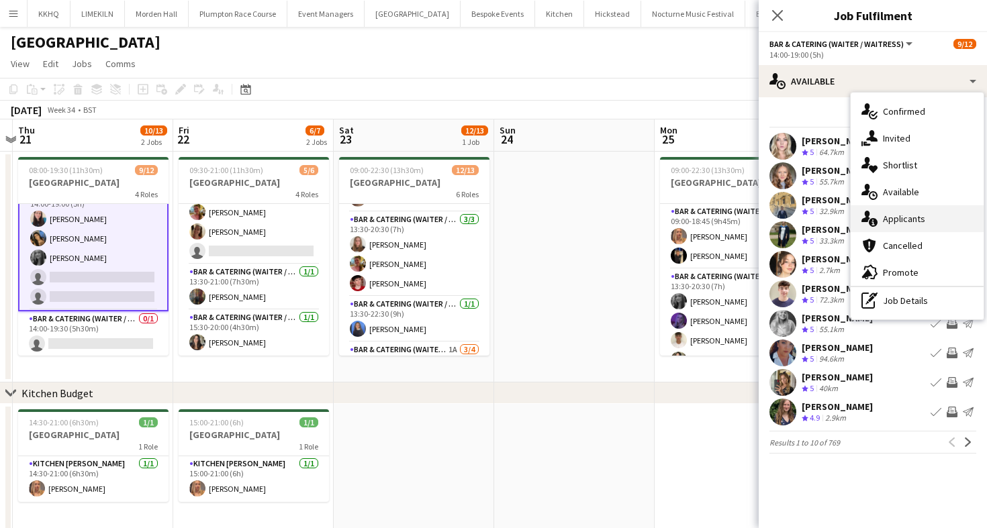
click at [921, 218] on div "single-neutral-actions-information Applicants" at bounding box center [917, 218] width 133 height 27
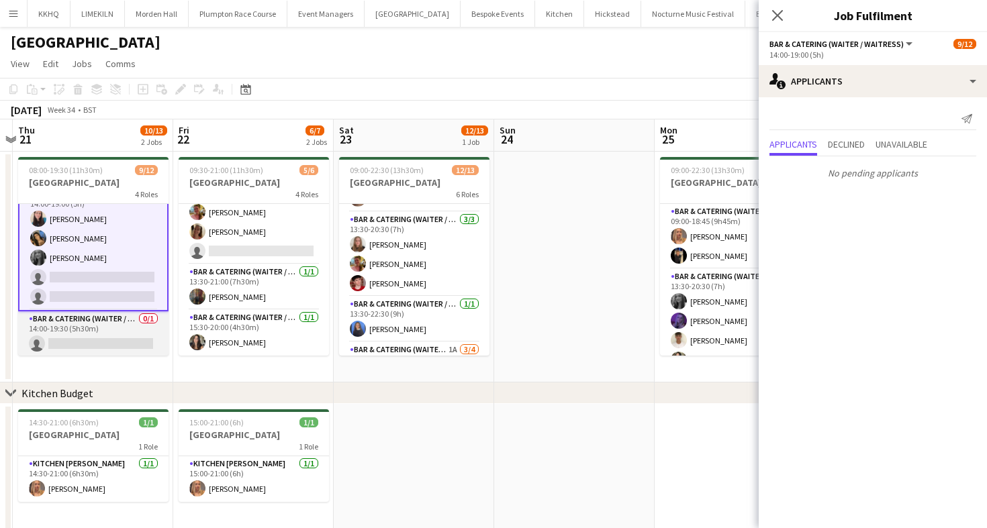
click at [55, 341] on app-card-role "Bar & Catering (Waiter / waitress) 0/1 14:00-19:30 (5h30m) single-neutral-actio…" at bounding box center [93, 335] width 150 height 46
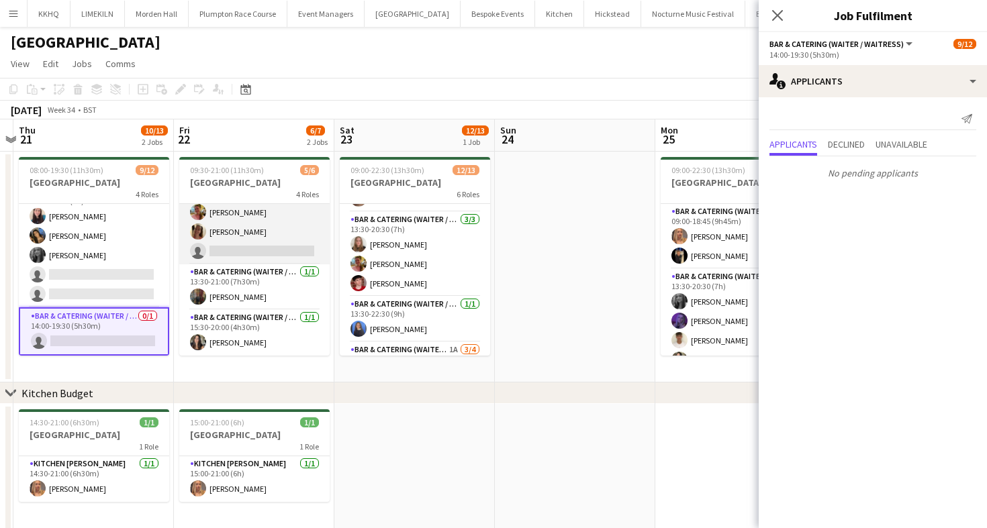
click at [226, 217] on app-card-role "Bar & Catering (Waiter / waitress) 1I 5A 2/3 13:30-20:00 (6h30m) Alexandra Wils…" at bounding box center [254, 222] width 150 height 85
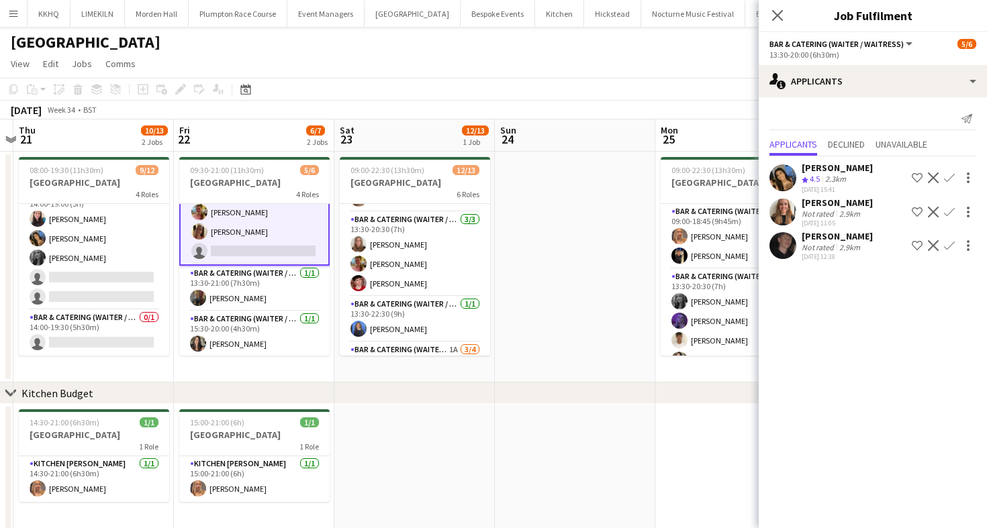
click at [954, 246] on app-icon "Confirm" at bounding box center [949, 245] width 11 height 11
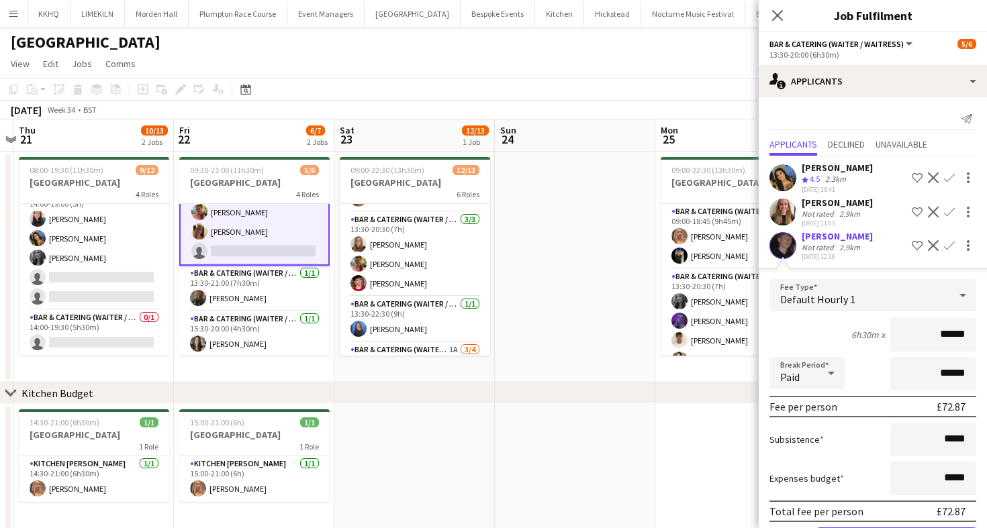
click at [787, 330] on div "6h30m x ******" at bounding box center [872, 335] width 207 height 34
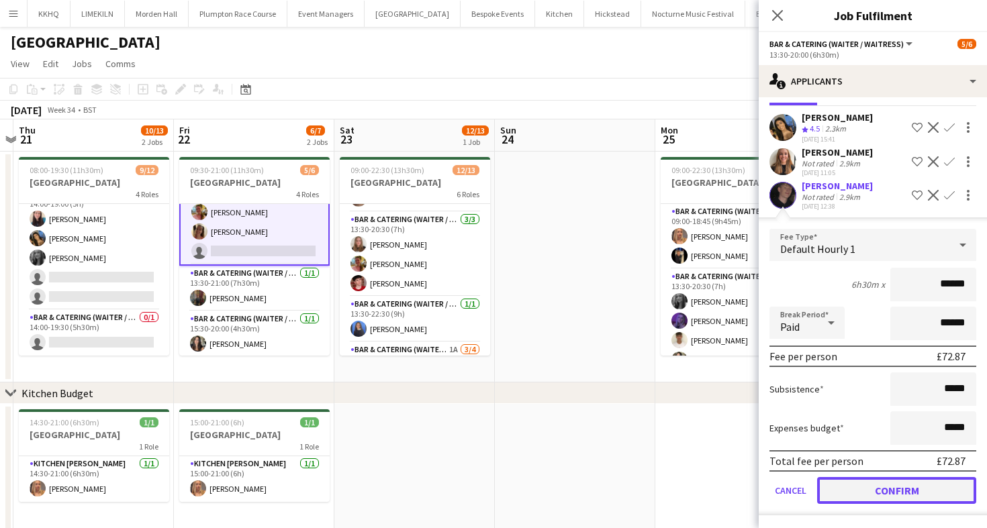
click at [884, 502] on button "Confirm" at bounding box center [896, 490] width 159 height 27
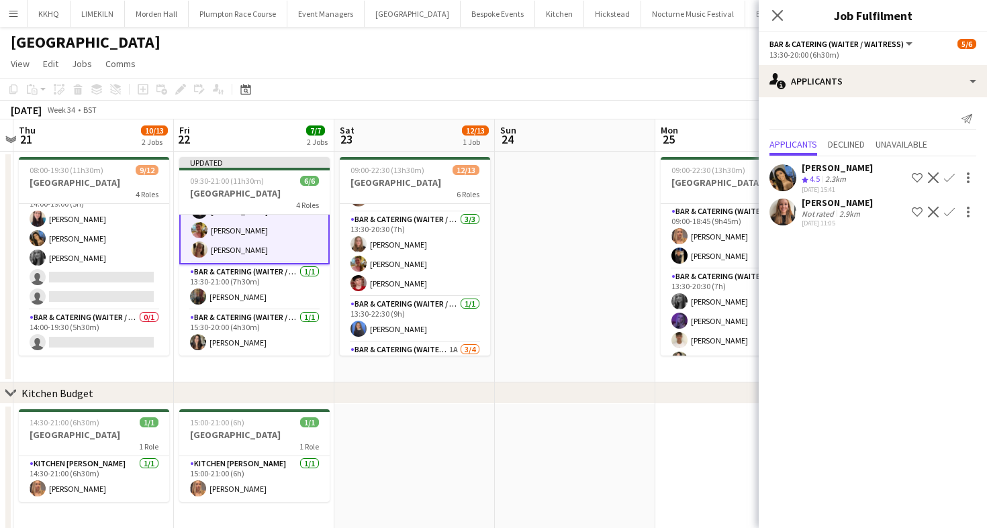
click at [554, 65] on app-page-menu "View Day view expanded Day view collapsed Month view Date picker Jump to [DATE]…" at bounding box center [493, 65] width 987 height 26
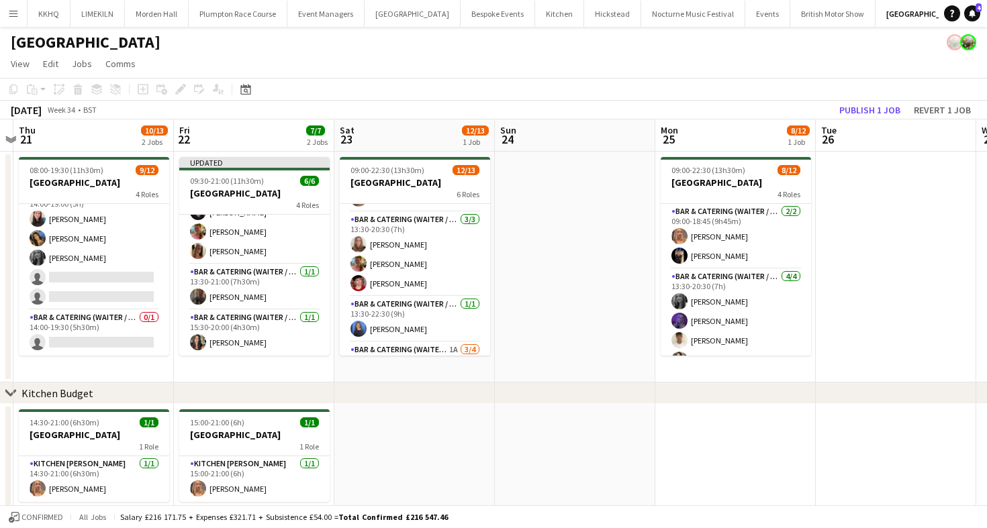
scroll to position [81, 0]
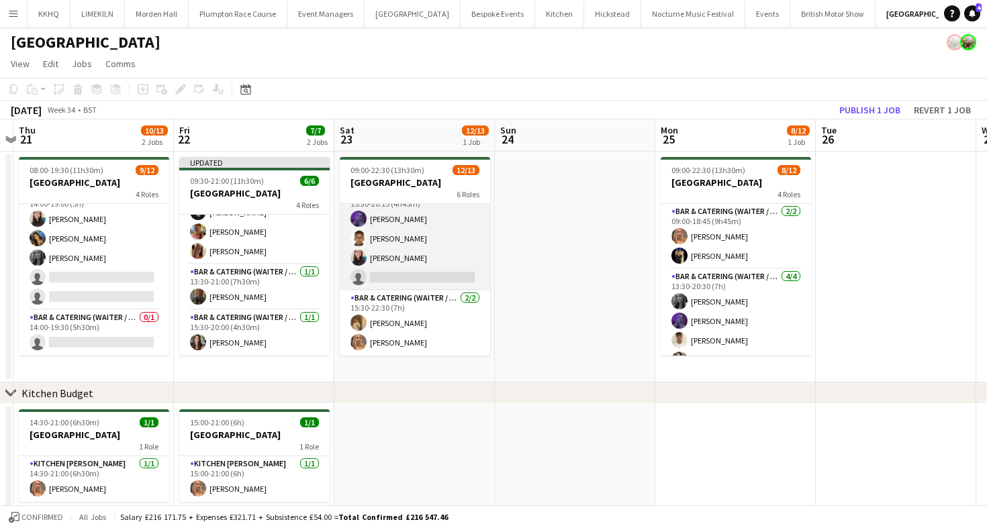
click at [440, 253] on app-card-role "Bar & Catering (Waiter / waitress) 1A 3/4 15:30-20:15 (4h45m) Layla Ozcan Danie…" at bounding box center [415, 239] width 150 height 104
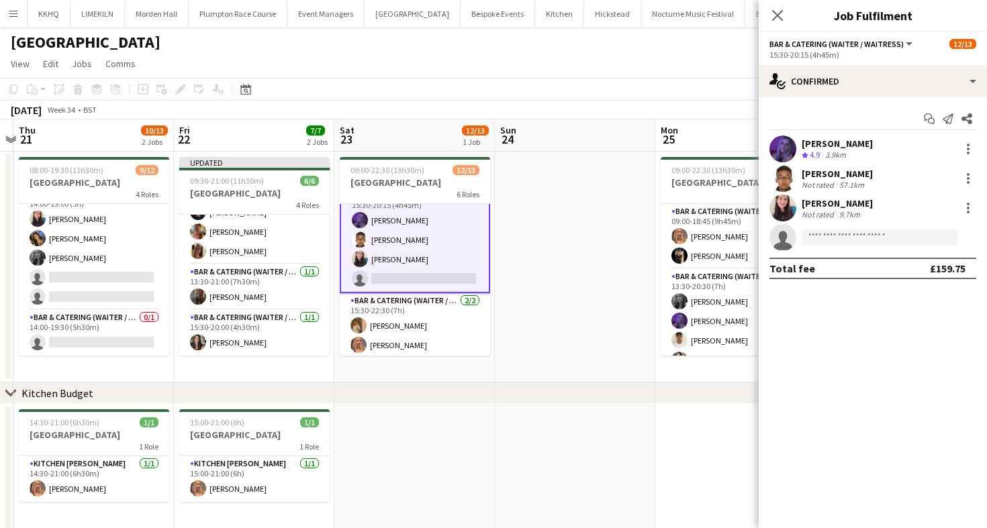
scroll to position [260, 0]
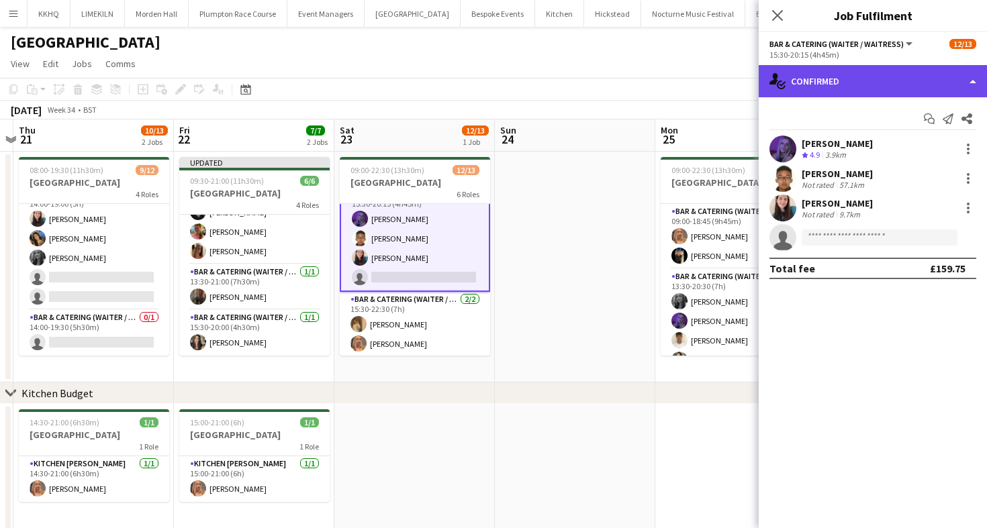
click at [906, 79] on div "single-neutral-actions-check-2 Confirmed" at bounding box center [873, 81] width 228 height 32
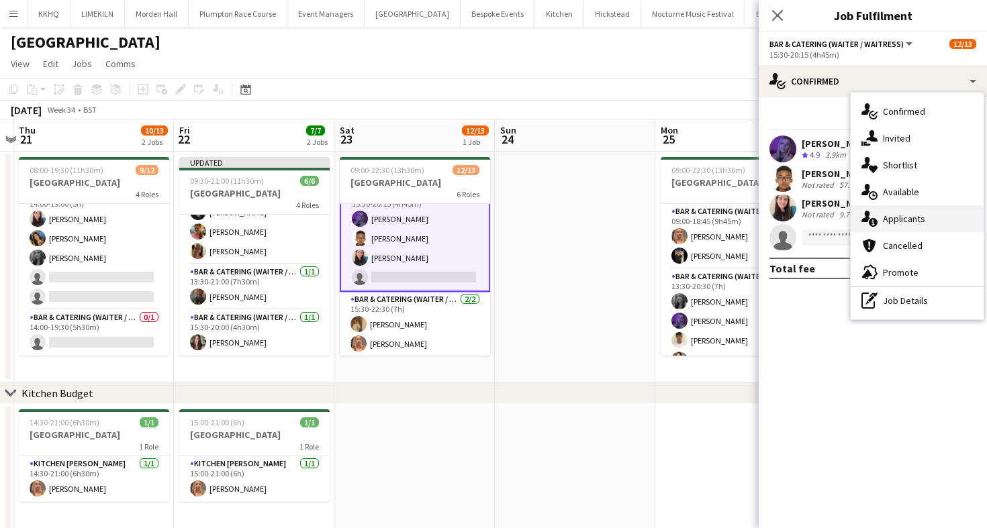
click at [926, 220] on div "single-neutral-actions-information Applicants" at bounding box center [917, 218] width 133 height 27
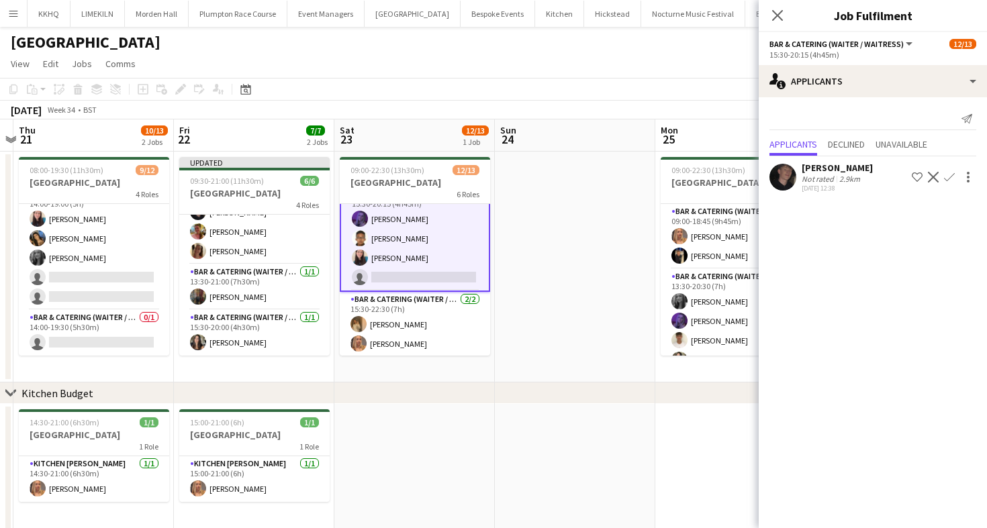
click at [952, 176] on app-icon "Confirm" at bounding box center [949, 177] width 11 height 11
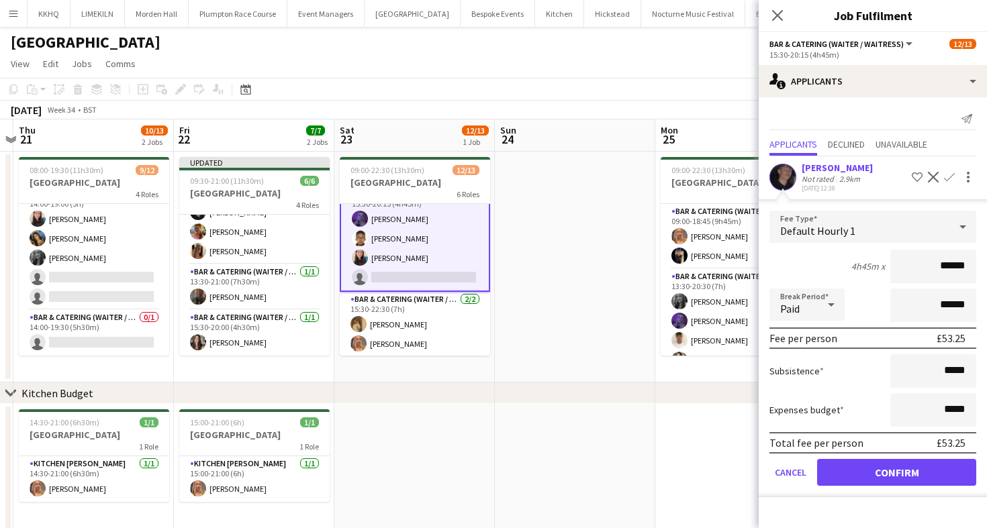
click at [846, 457] on form "Fee Type Default Hourly 1 4h45m x ****** Break Period Paid ****** Fee per perso…" at bounding box center [873, 354] width 228 height 287
click at [847, 464] on button "Confirm" at bounding box center [896, 472] width 159 height 27
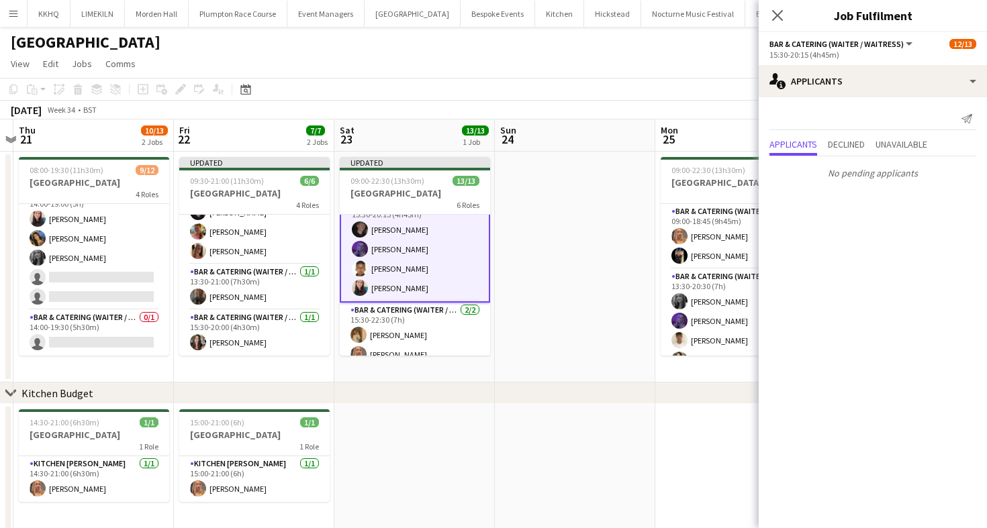
click at [653, 77] on app-page-menu "View Day view expanded Day view collapsed Month view Date picker Jump to [DATE]…" at bounding box center [493, 65] width 987 height 26
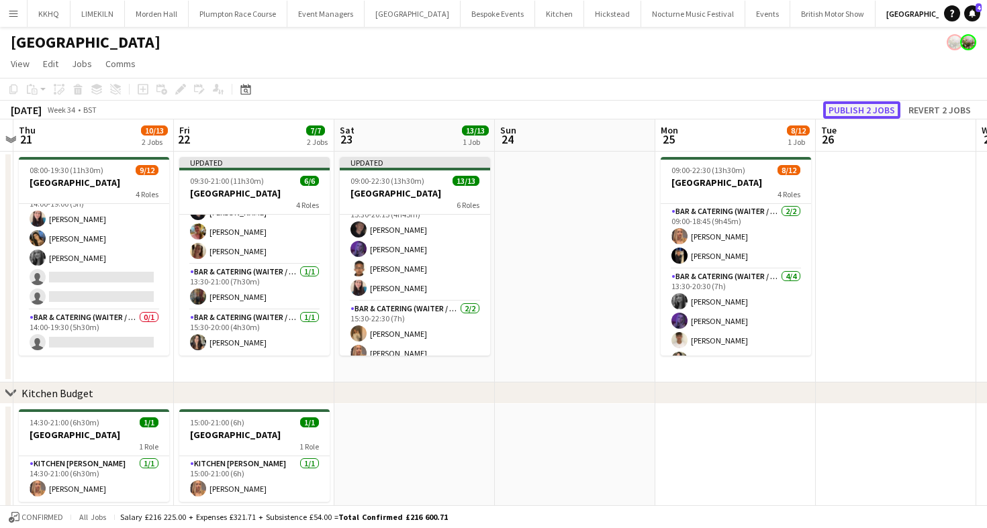
click at [845, 111] on button "Publish 2 jobs" at bounding box center [861, 109] width 77 height 17
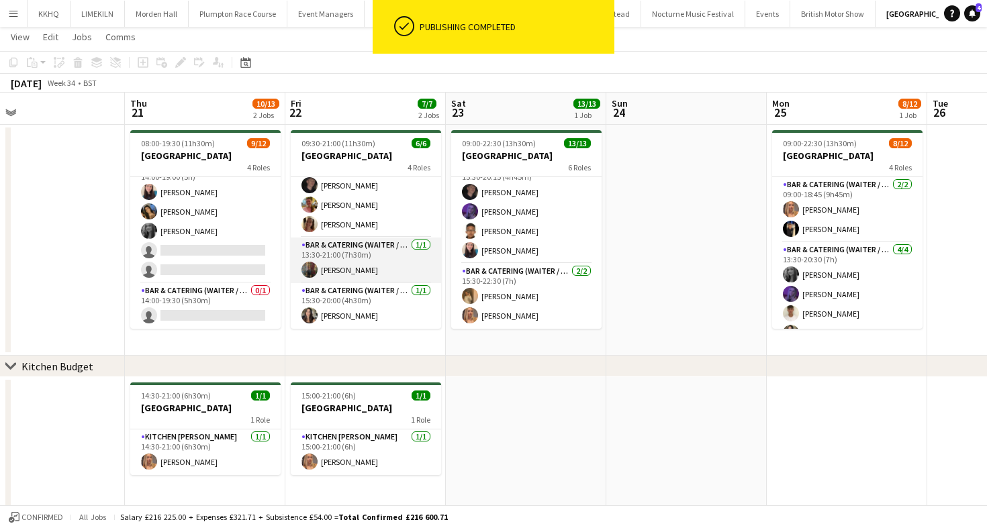
scroll to position [0, 0]
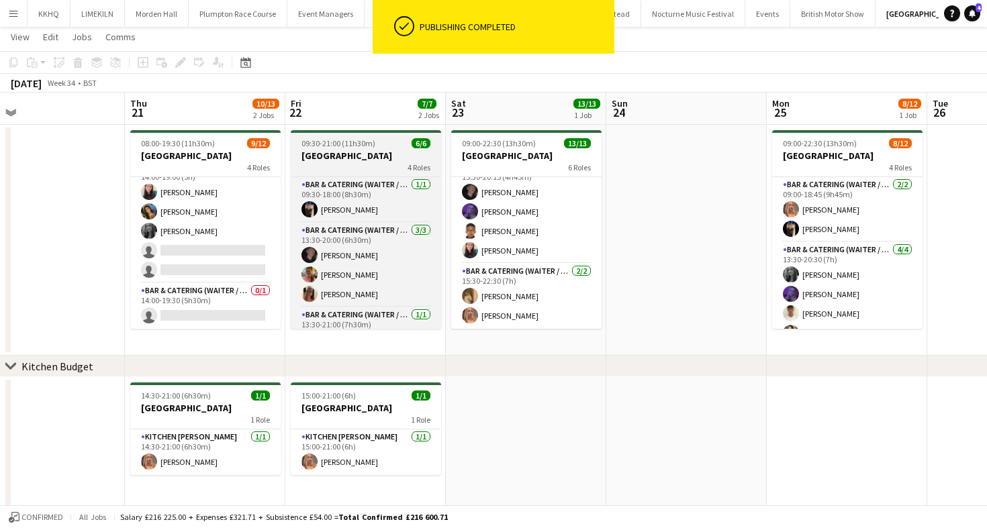
click at [331, 157] on h3 "[GEOGRAPHIC_DATA]" at bounding box center [366, 156] width 150 height 12
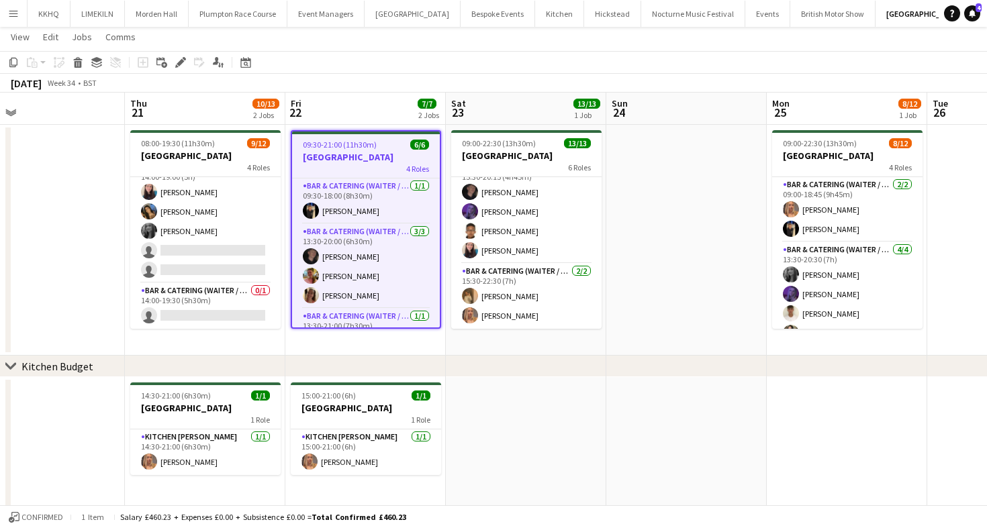
click at [667, 64] on app-toolbar "Copy Paste Paste Command V Paste with crew Command Shift V Paste linked Job [GE…" at bounding box center [493, 62] width 987 height 23
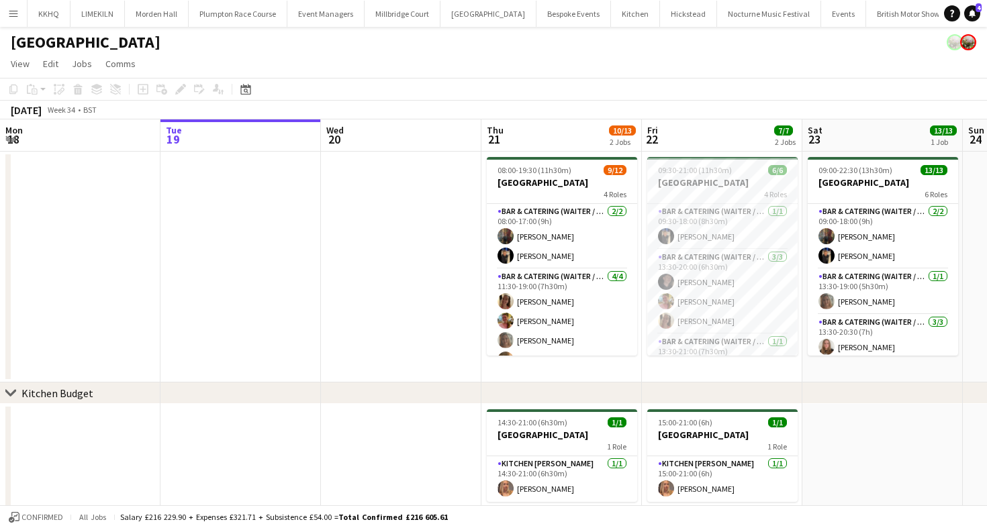
scroll to position [0, 303]
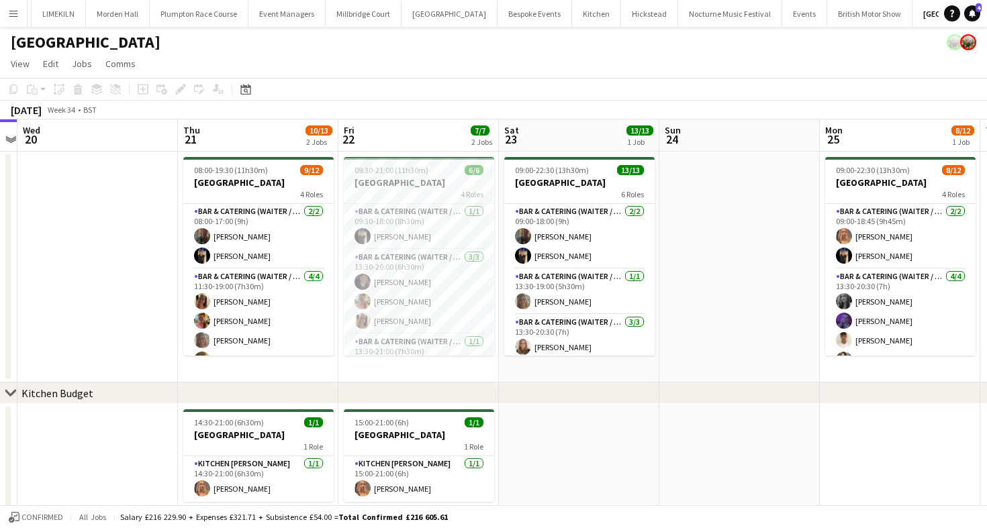
click at [433, 73] on app-page-menu "View Day view expanded Day view collapsed Month view Date picker Jump to [DATE]…" at bounding box center [493, 65] width 987 height 26
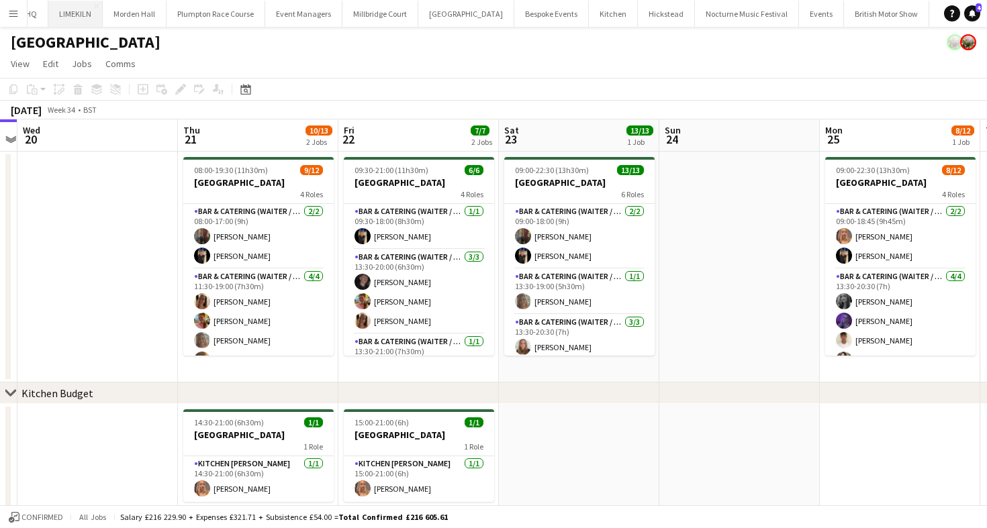
scroll to position [0, 21]
click at [78, 9] on button "LIMEKILN Close" at bounding box center [76, 14] width 54 height 26
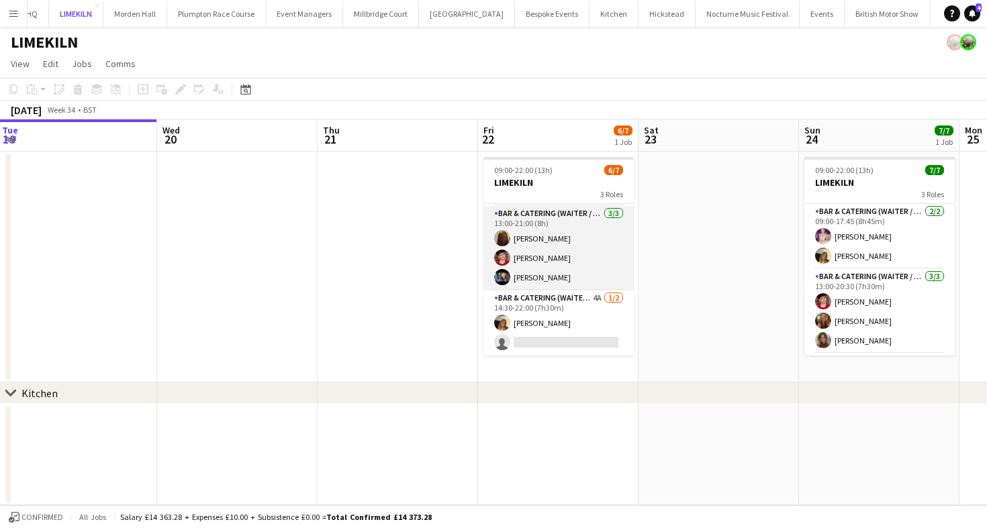
scroll to position [0, 579]
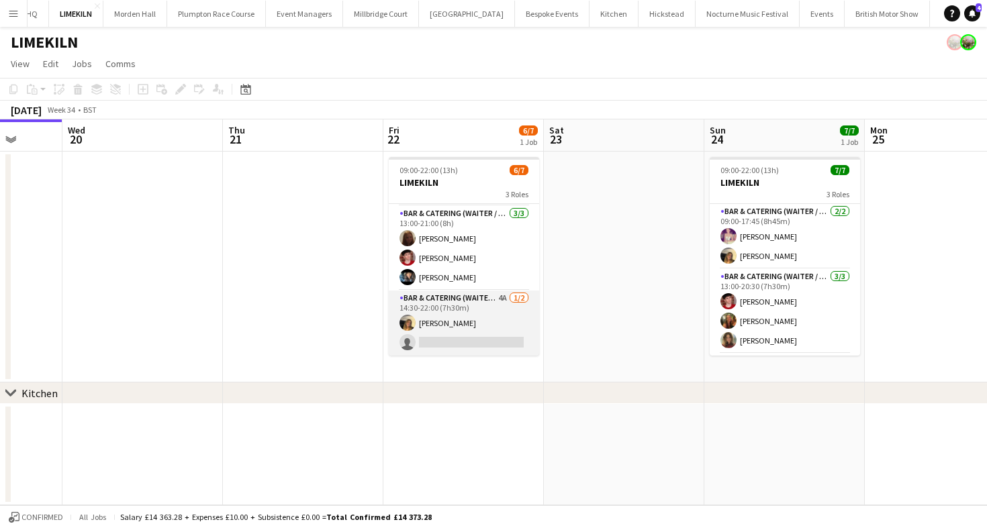
click at [458, 332] on app-card-role "Bar & Catering (Waiter / waitress) 4A [DATE] 14:30-22:00 (7h30m) [PERSON_NAME] …" at bounding box center [464, 323] width 150 height 65
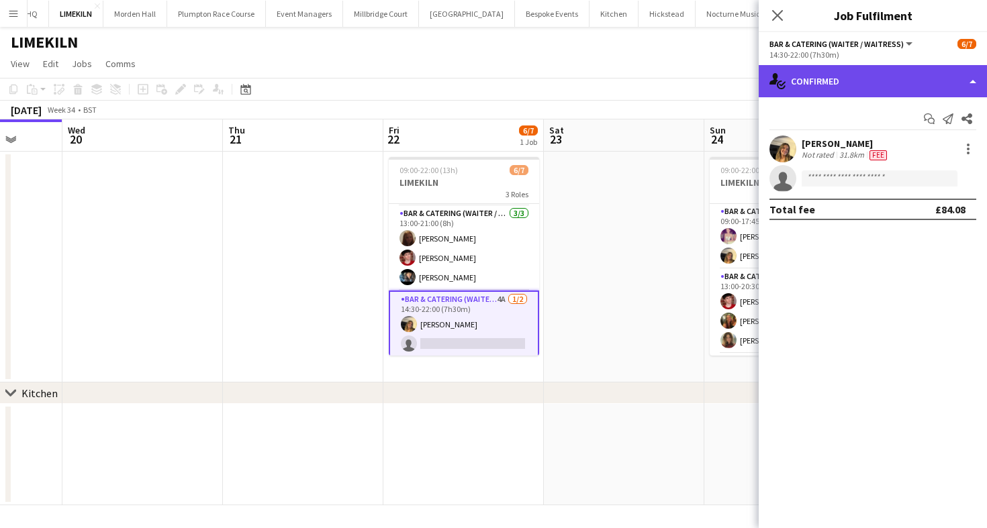
click at [841, 79] on div "single-neutral-actions-check-2 Confirmed" at bounding box center [873, 81] width 228 height 32
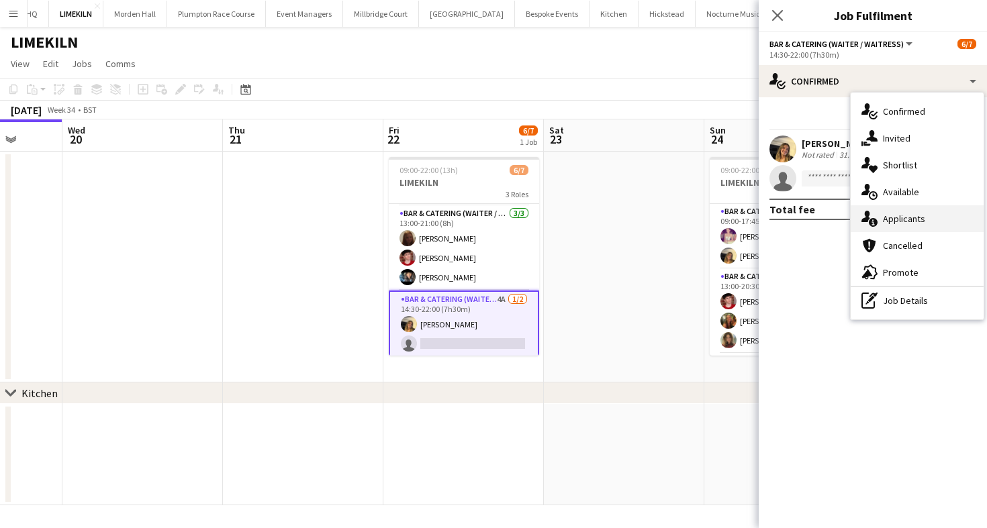
click at [923, 218] on div "single-neutral-actions-information Applicants" at bounding box center [917, 218] width 133 height 27
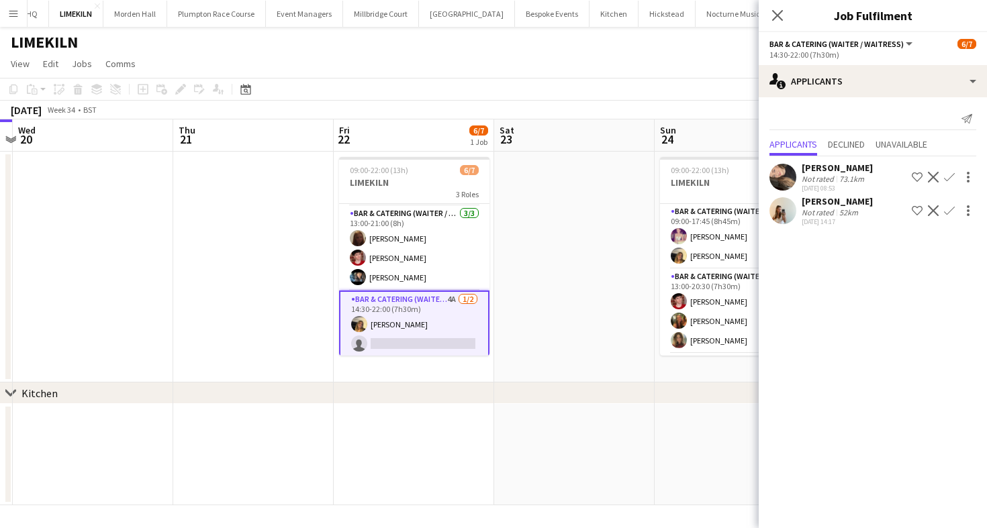
scroll to position [0, 475]
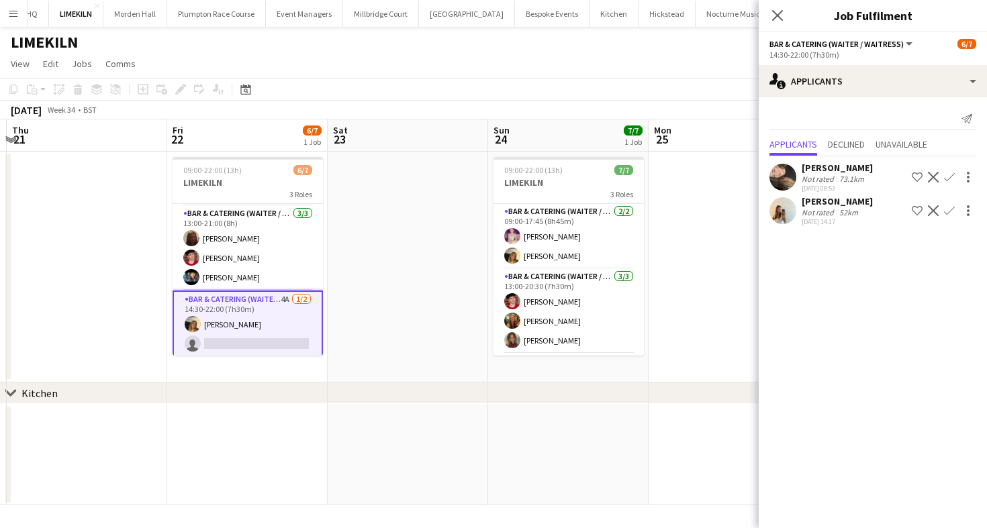
click at [951, 212] on app-icon "Confirm" at bounding box center [949, 210] width 11 height 11
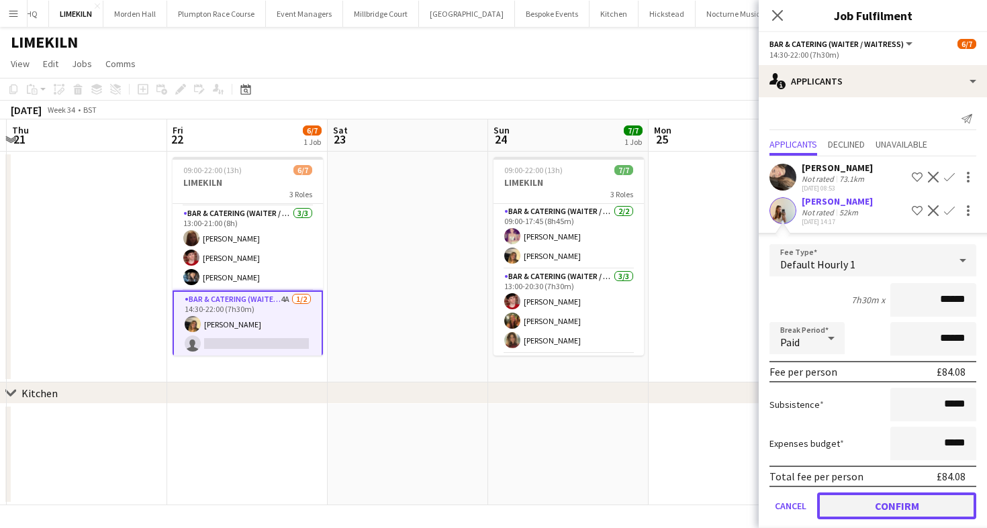
click at [846, 501] on button "Confirm" at bounding box center [896, 506] width 159 height 27
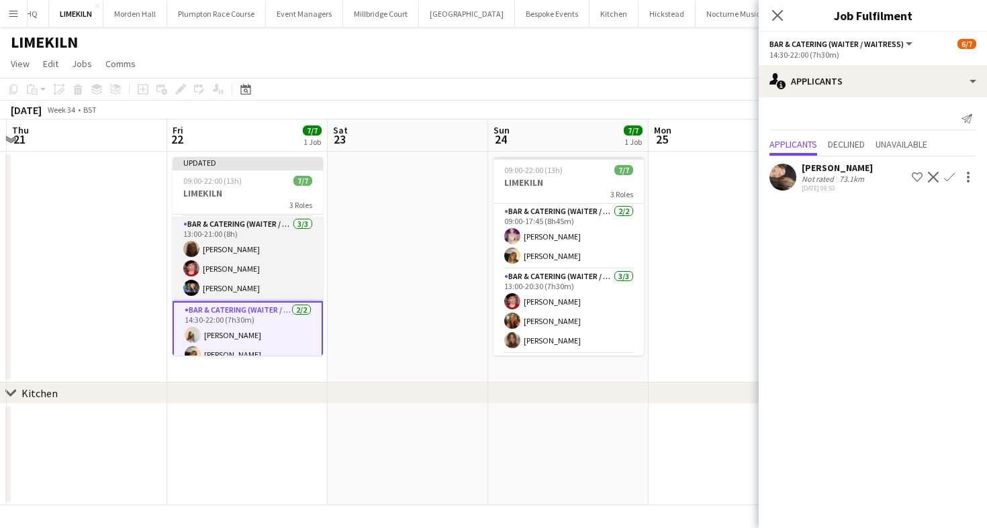
scroll to position [0, 0]
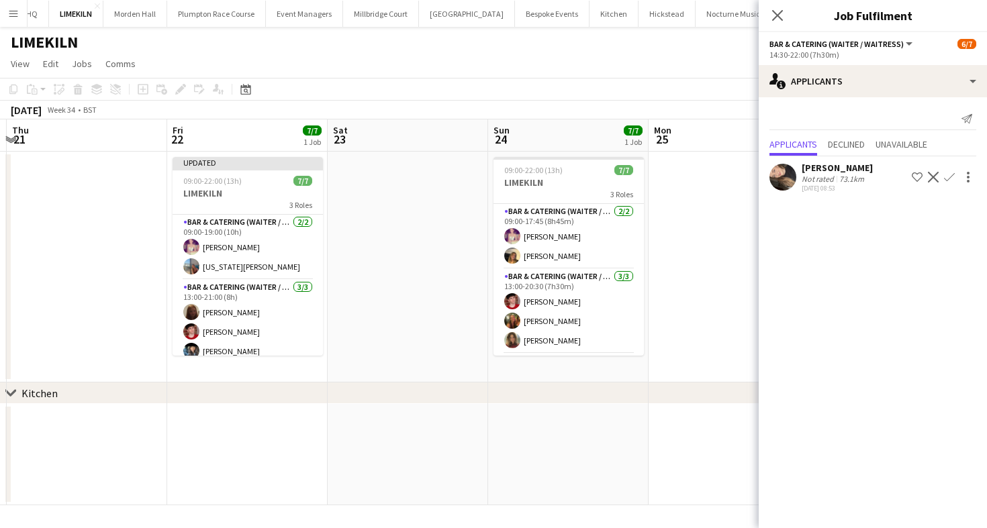
click at [434, 99] on app-toolbar "Copy Paste Paste Command V Paste with crew Command Shift V Paste linked Job [GE…" at bounding box center [493, 89] width 987 height 23
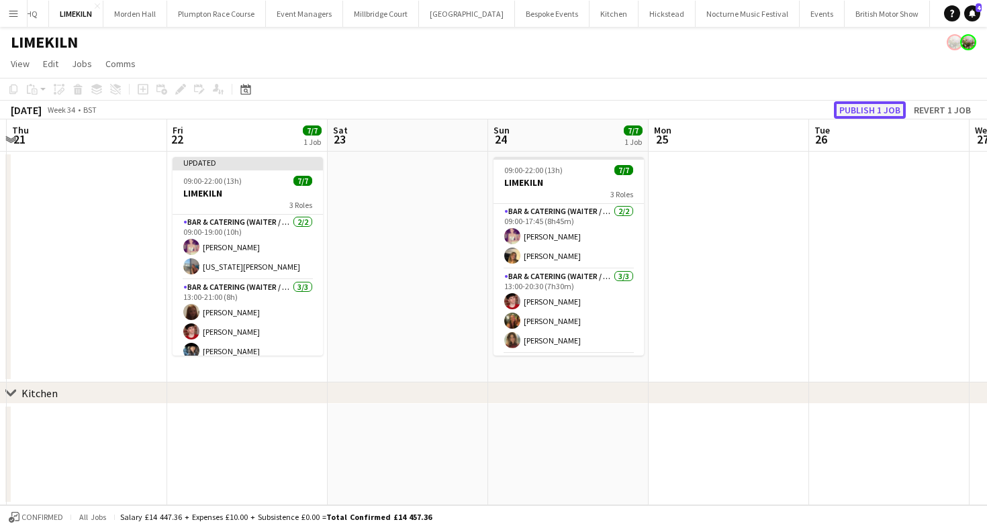
click at [863, 109] on button "Publish 1 job" at bounding box center [870, 109] width 72 height 17
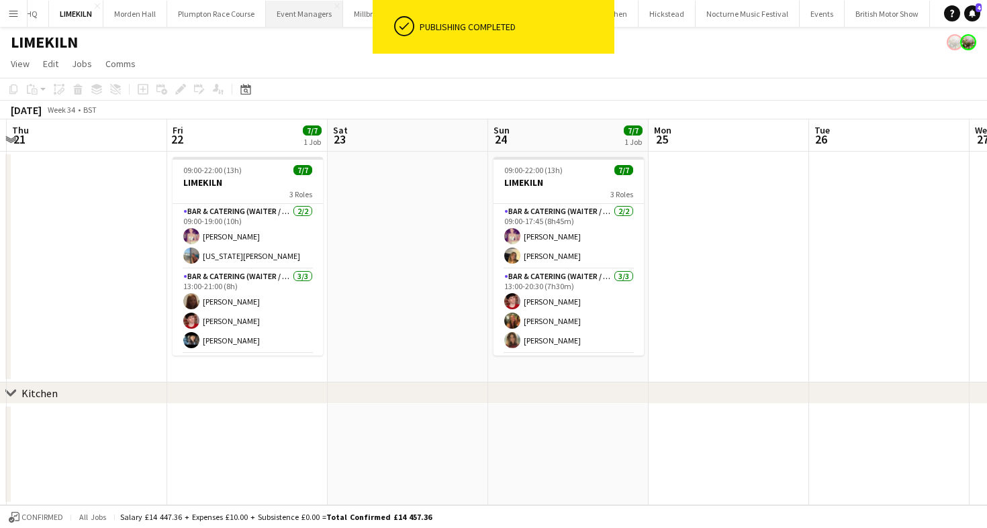
click at [307, 7] on button "Event Managers Close" at bounding box center [304, 14] width 77 height 26
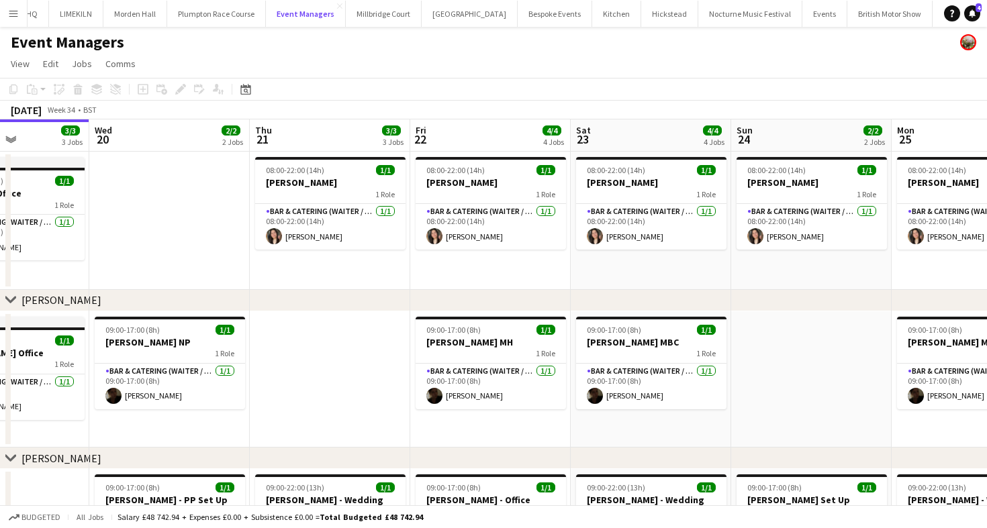
scroll to position [0, 348]
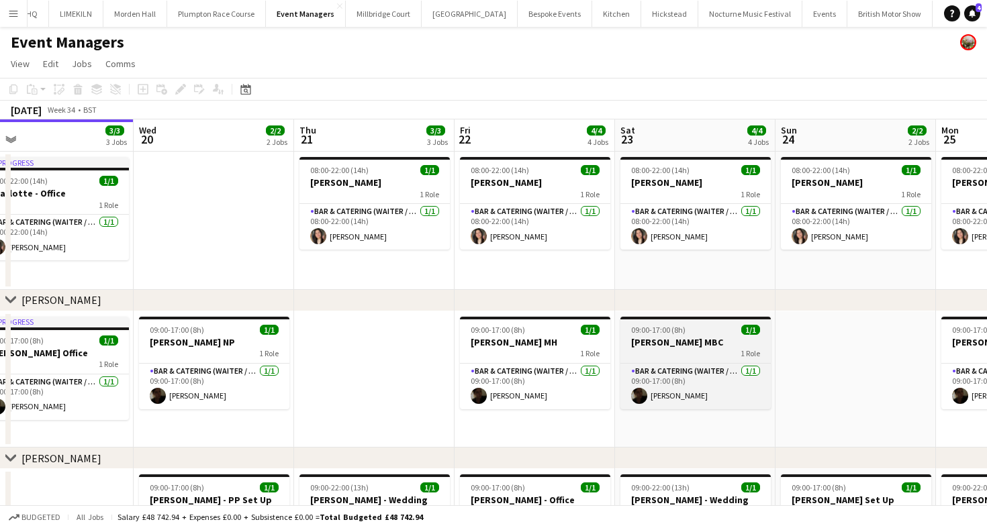
click at [702, 334] on div "09:00-17:00 (8h) 1/1" at bounding box center [695, 330] width 150 height 10
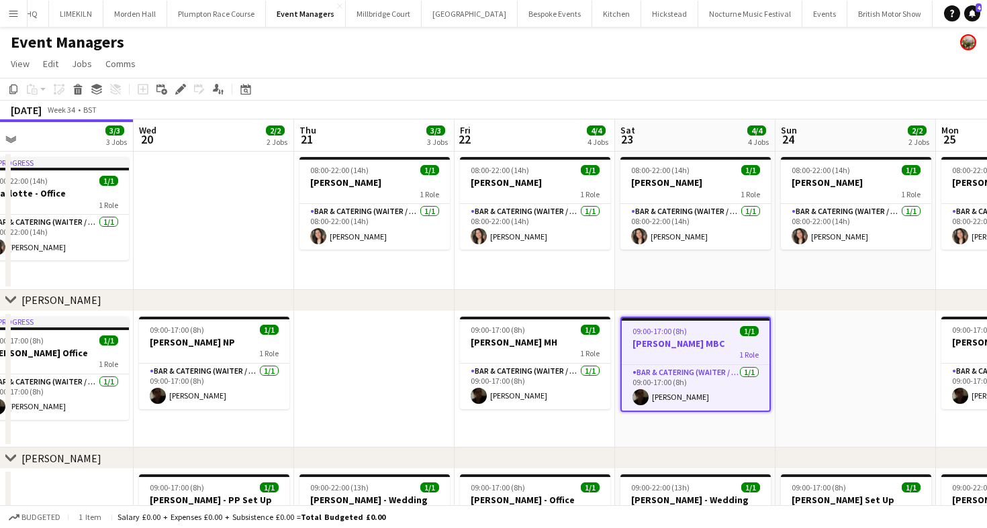
click at [804, 293] on div "chevron-right [PERSON_NAME]" at bounding box center [493, 300] width 987 height 21
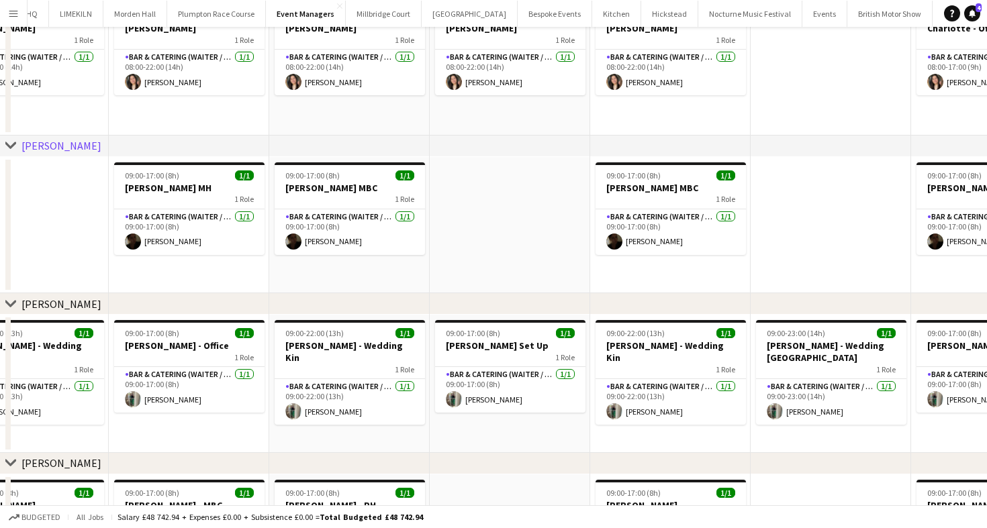
scroll to position [0, 0]
